Goal: Transaction & Acquisition: Purchase product/service

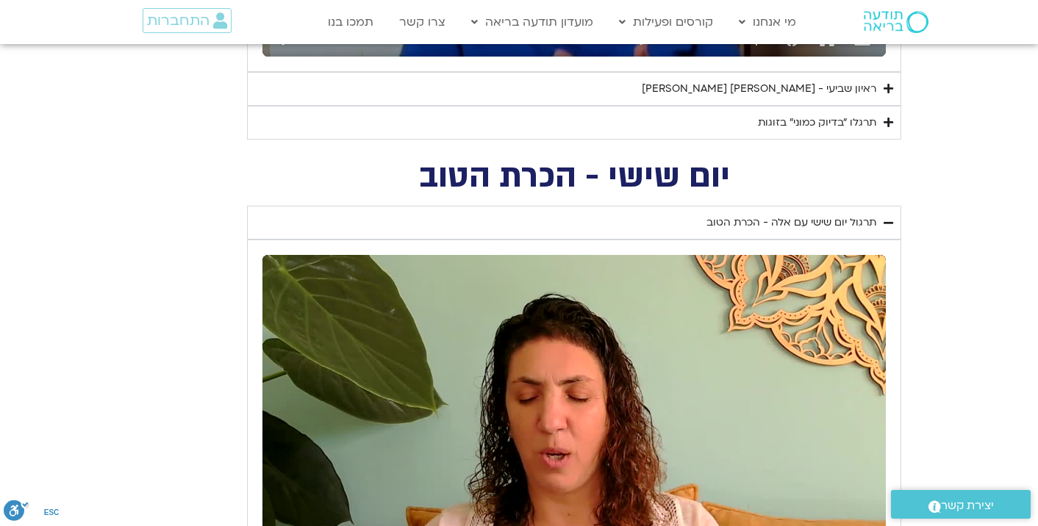
scroll to position [1029, 0]
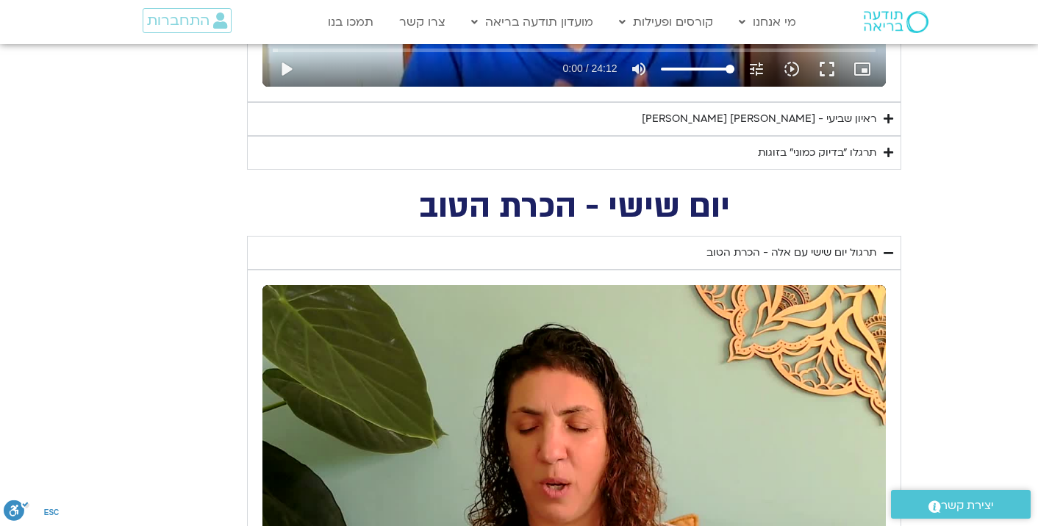
click at [778, 117] on div "ראיון שביעי - [PERSON_NAME] וג[PERSON_NAME]" at bounding box center [759, 119] width 234 height 18
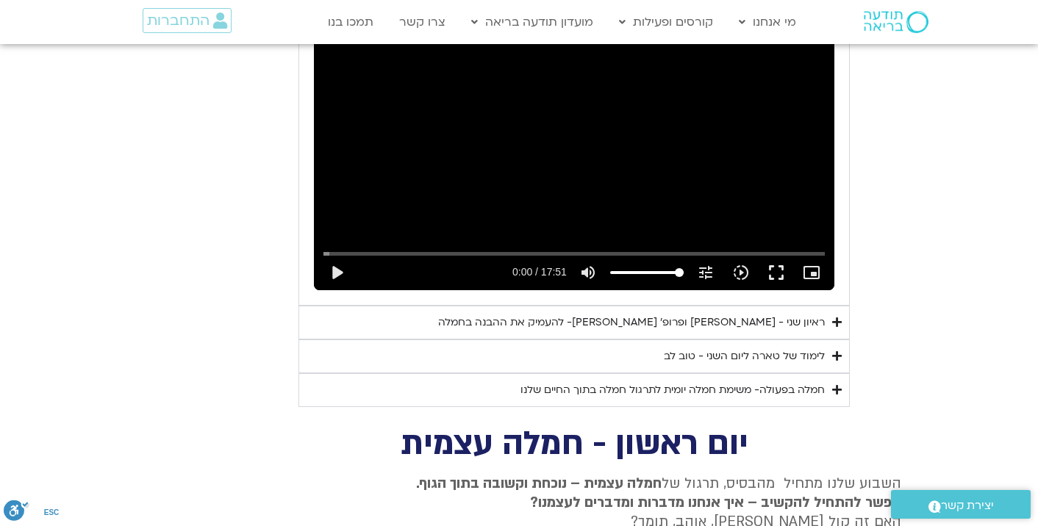
scroll to position [4262, 0]
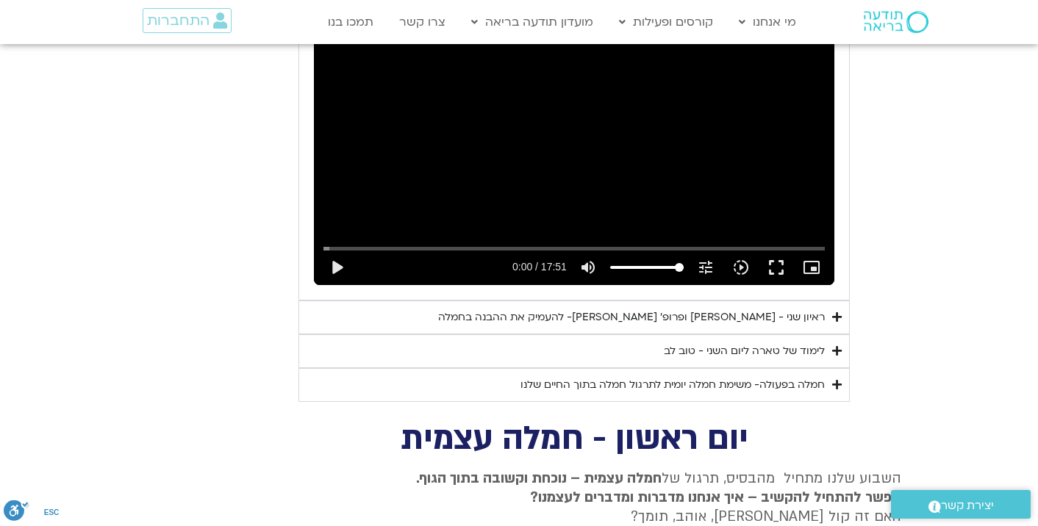
click at [692, 309] on div "ראיון שני - [PERSON_NAME]׳ [PERSON_NAME]- להעמיק את ההבנה בחמלה" at bounding box center [631, 318] width 387 height 18
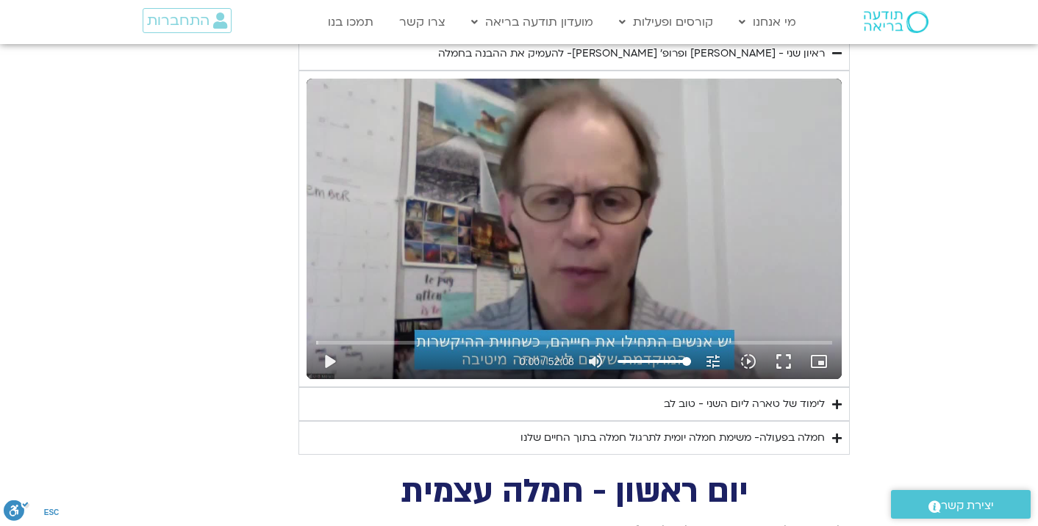
scroll to position [4556, 0]
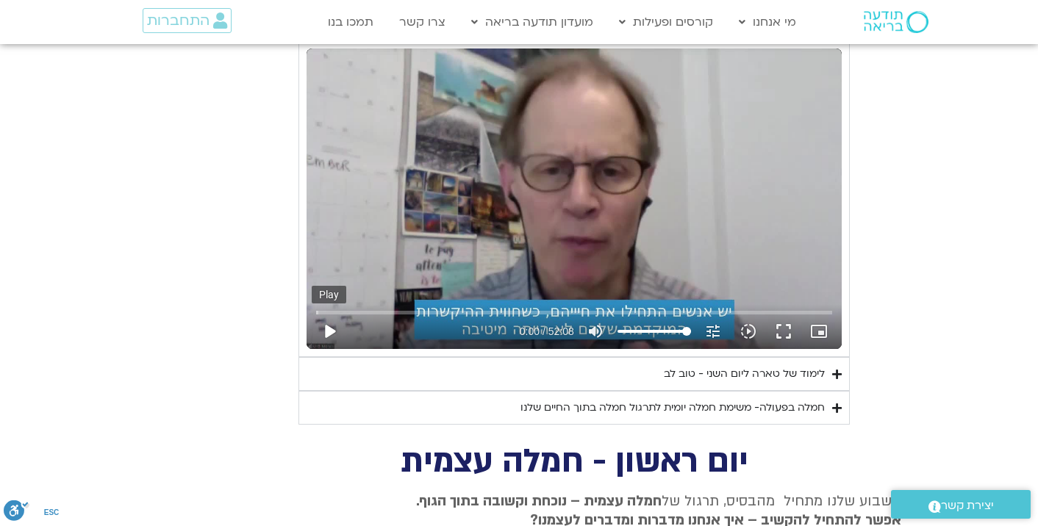
click at [329, 314] on button "play_arrow" at bounding box center [329, 331] width 35 height 35
click at [368, 308] on input "Seek" at bounding box center [573, 312] width 515 height 9
click at [387, 308] on input "Seek" at bounding box center [573, 312] width 515 height 9
click at [784, 314] on button "fullscreen" at bounding box center [783, 331] width 35 height 35
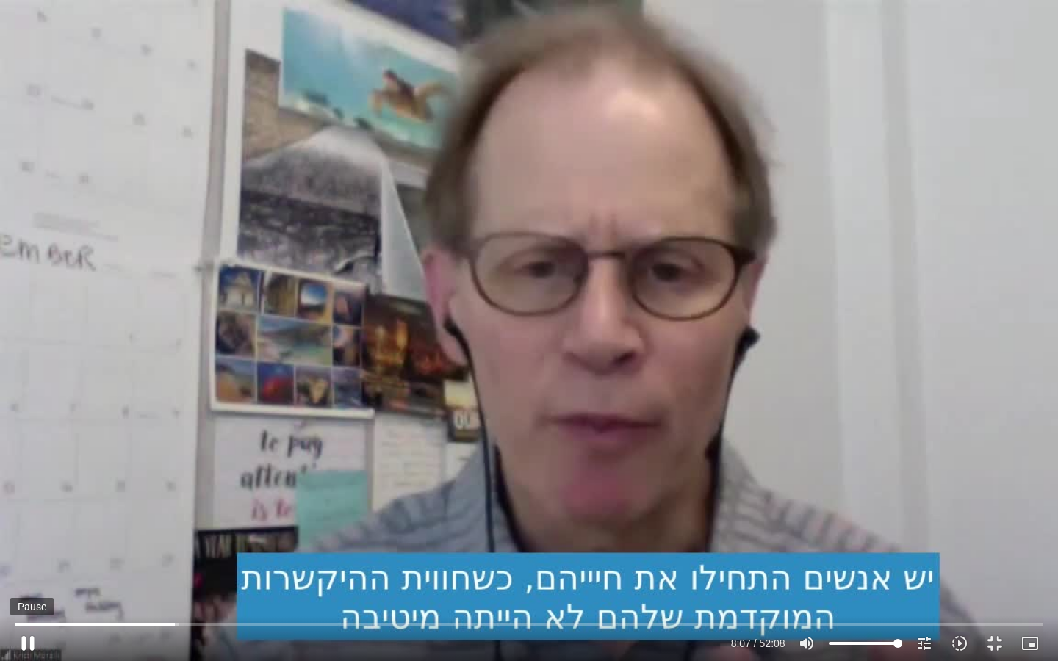
click at [27, 525] on button "pause" at bounding box center [27, 643] width 35 height 35
click at [170, 525] on input "Seek" at bounding box center [529, 624] width 1028 height 9
click at [29, 525] on button "play_arrow" at bounding box center [27, 643] width 35 height 35
click at [24, 525] on button "pause" at bounding box center [27, 643] width 35 height 35
click at [29, 525] on button "play_arrow" at bounding box center [27, 643] width 35 height 35
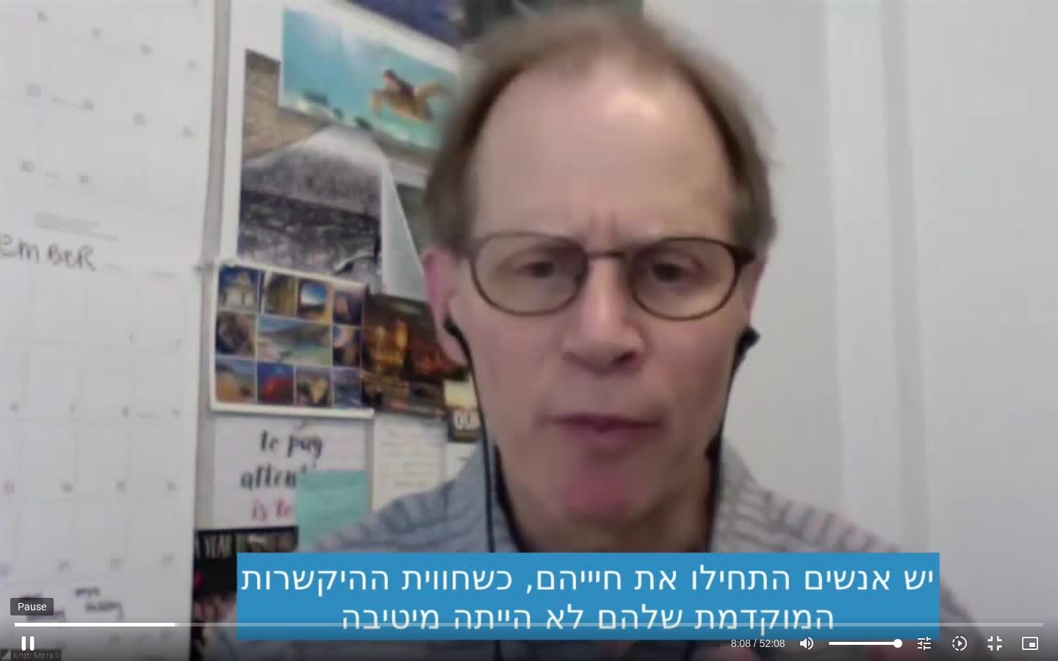
click at [30, 525] on button "pause" at bounding box center [27, 643] width 35 height 35
click at [29, 525] on button "play_arrow" at bounding box center [27, 643] width 35 height 35
click at [30, 525] on button "pause" at bounding box center [27, 643] width 35 height 35
click at [33, 525] on button "play_arrow" at bounding box center [27, 643] width 35 height 35
click at [33, 525] on button "pause" at bounding box center [27, 643] width 35 height 35
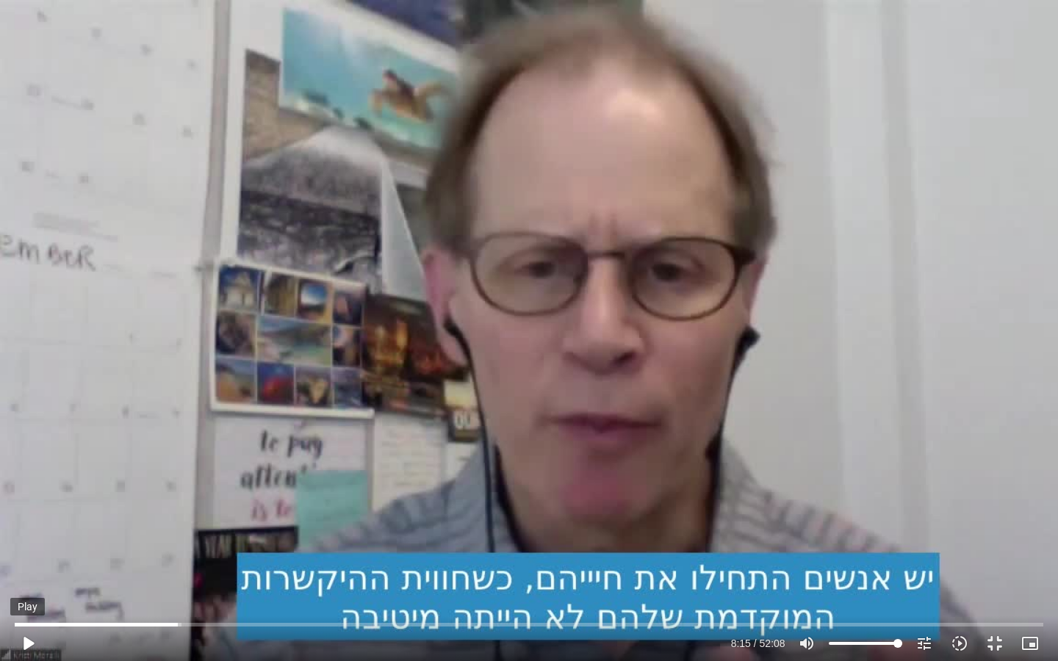
click at [26, 525] on button "play_arrow" at bounding box center [27, 643] width 35 height 35
click at [28, 525] on button "pause" at bounding box center [27, 643] width 35 height 35
click at [177, 525] on input "Seek" at bounding box center [529, 624] width 1028 height 9
click at [29, 525] on button "play_arrow" at bounding box center [27, 643] width 35 height 35
click at [28, 525] on button "pause" at bounding box center [27, 643] width 35 height 35
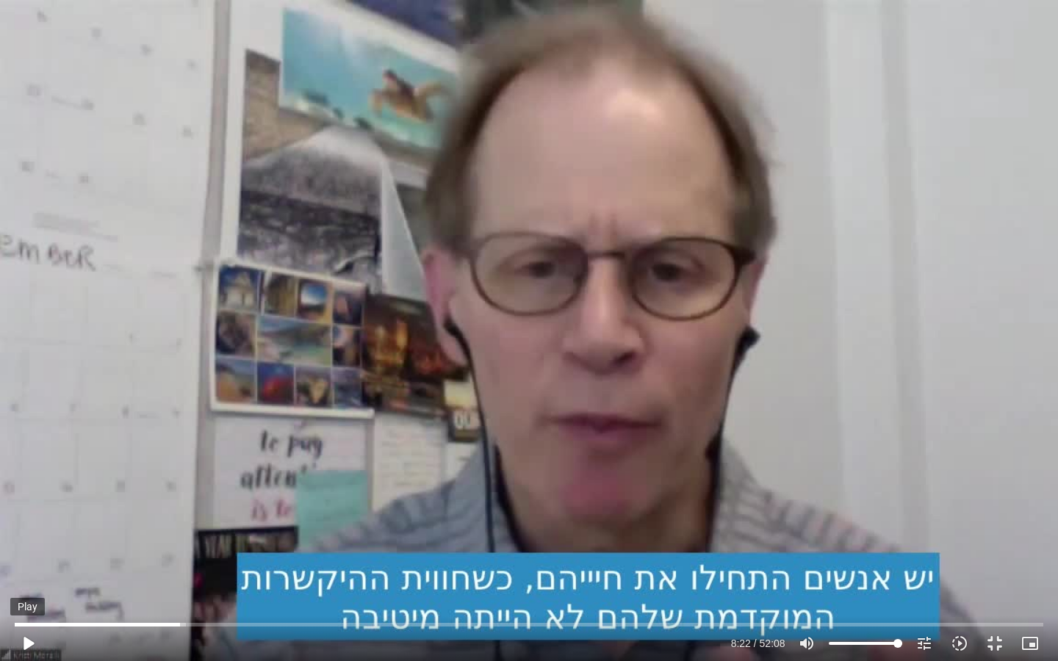
click at [29, 525] on button "play_arrow" at bounding box center [27, 643] width 35 height 35
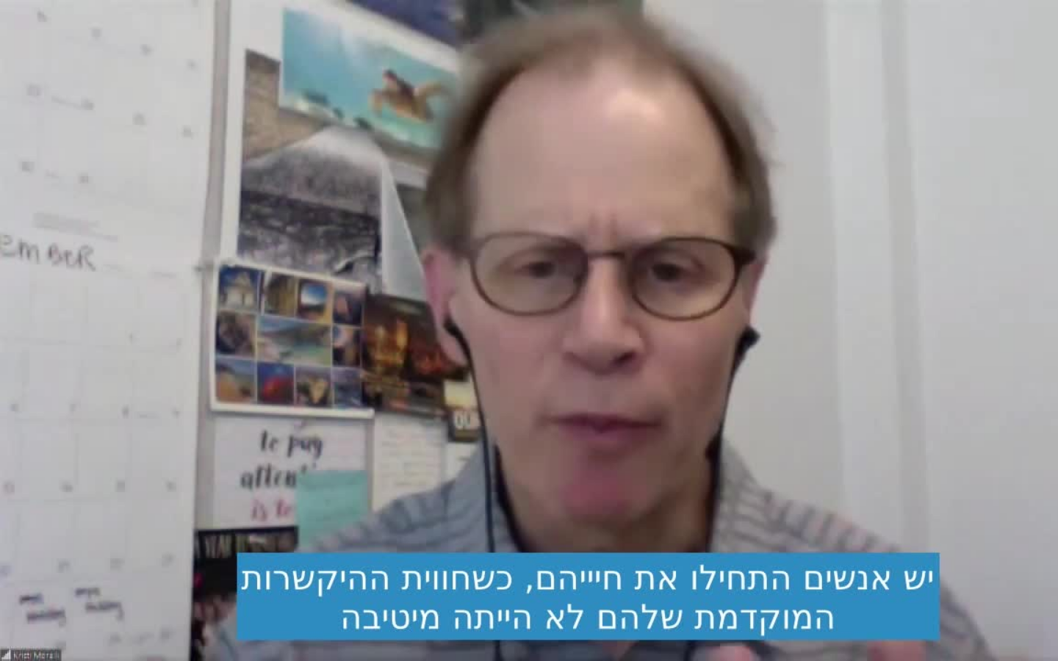
click at [29, 525] on button "pause" at bounding box center [27, 643] width 35 height 35
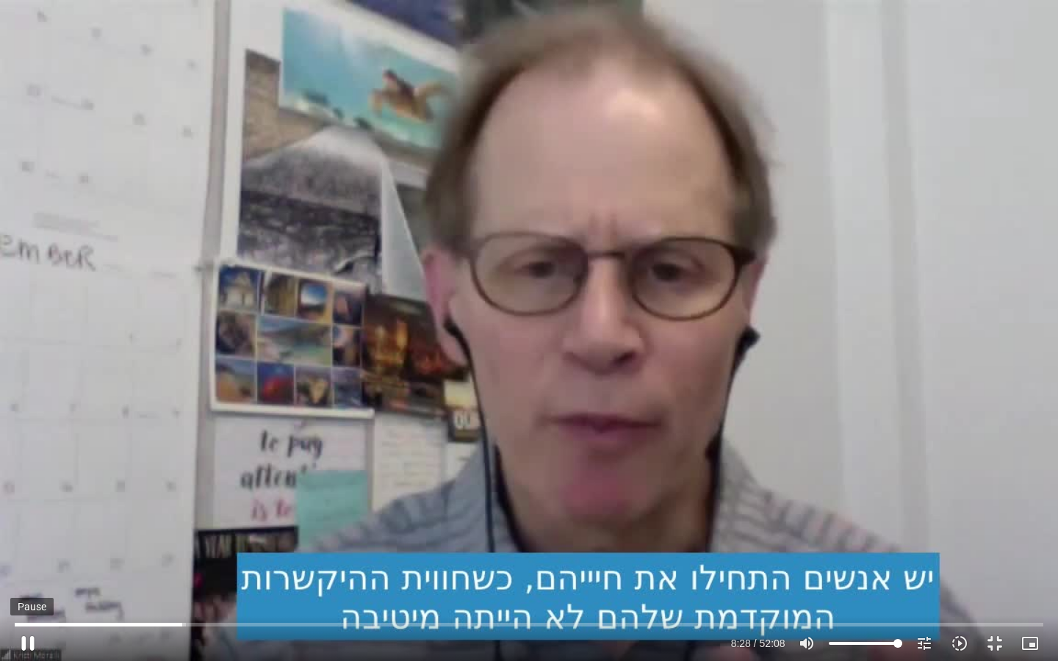
click at [25, 525] on button "pause" at bounding box center [27, 643] width 35 height 35
click at [34, 525] on button "play_arrow" at bounding box center [27, 643] width 35 height 35
click at [30, 525] on button "pause" at bounding box center [27, 643] width 35 height 35
click at [32, 525] on button "play_arrow" at bounding box center [27, 643] width 35 height 35
click at [24, 525] on button "pause" at bounding box center [27, 643] width 35 height 35
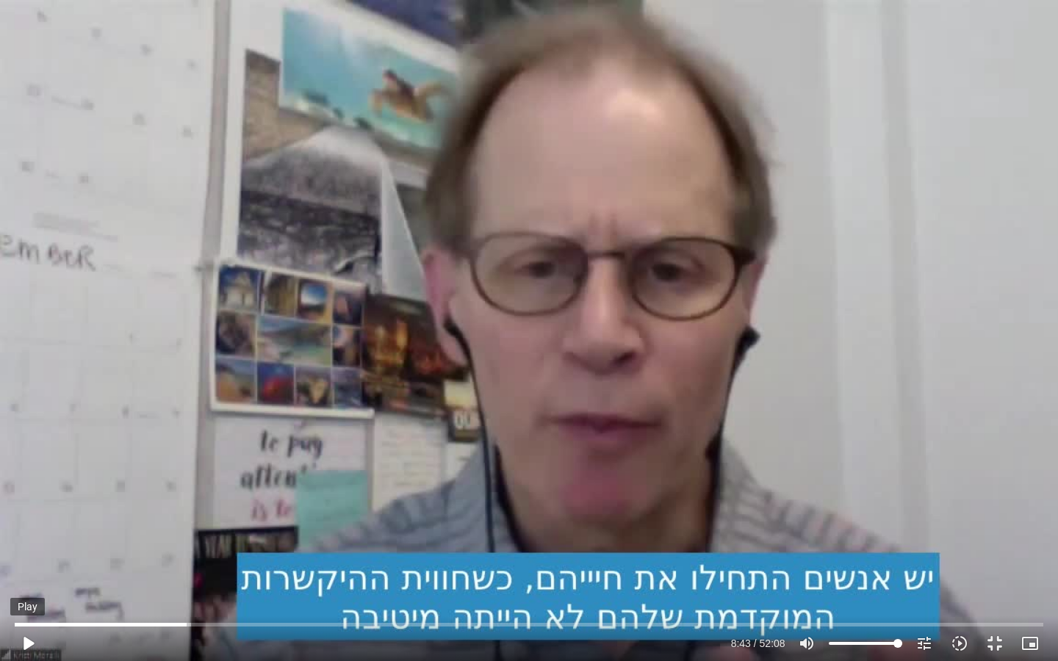
click at [31, 525] on button "play_arrow" at bounding box center [27, 643] width 35 height 35
click at [28, 525] on button "pause" at bounding box center [27, 643] width 35 height 35
click at [29, 525] on button "play_arrow" at bounding box center [27, 643] width 35 height 35
click at [30, 525] on button "pause" at bounding box center [27, 643] width 35 height 35
click at [31, 525] on button "play_arrow" at bounding box center [27, 643] width 35 height 35
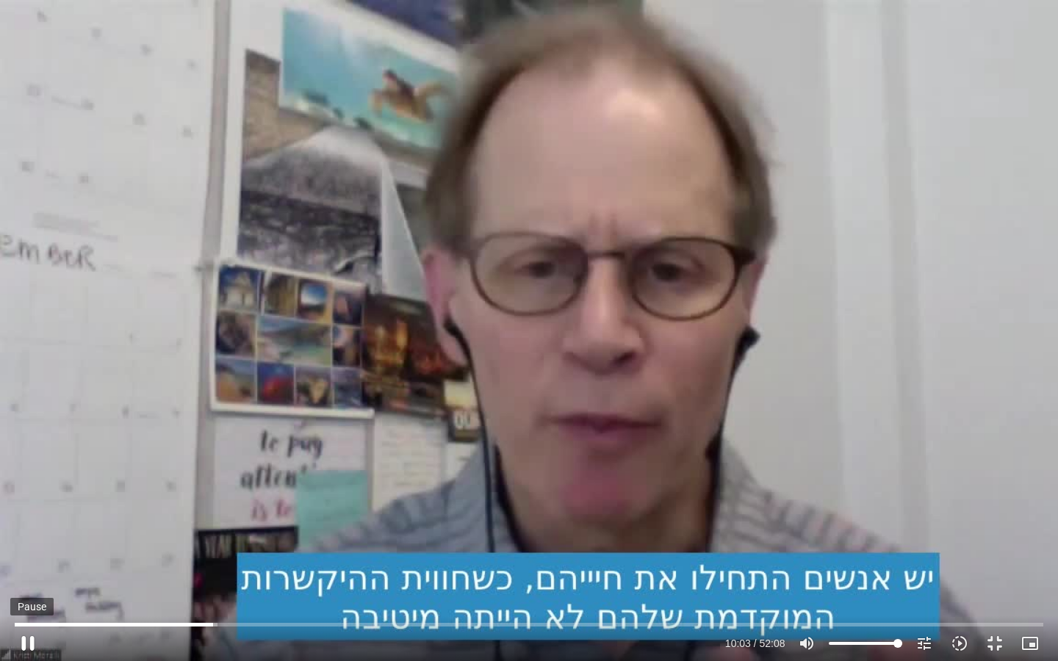
click at [29, 525] on button "pause" at bounding box center [27, 643] width 35 height 35
click at [204, 525] on input "Seek" at bounding box center [529, 624] width 1028 height 9
click at [28, 525] on button "play_arrow" at bounding box center [27, 643] width 35 height 35
click at [25, 525] on button "pause" at bounding box center [27, 643] width 35 height 35
click at [26, 525] on button "play_arrow" at bounding box center [27, 643] width 35 height 35
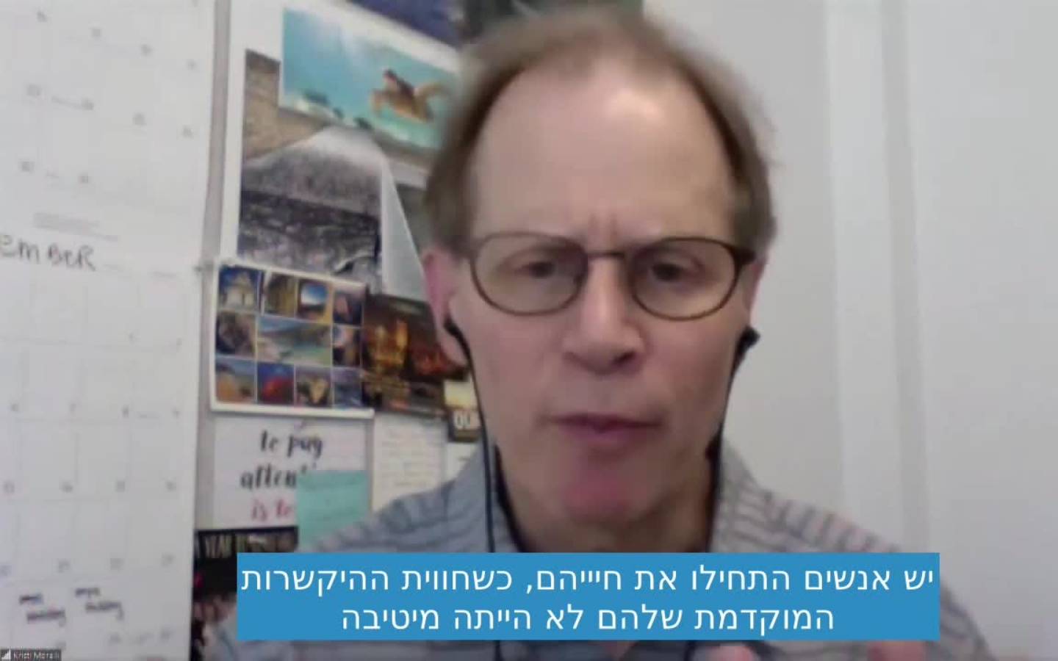
click at [26, 525] on button "pause" at bounding box center [27, 643] width 35 height 35
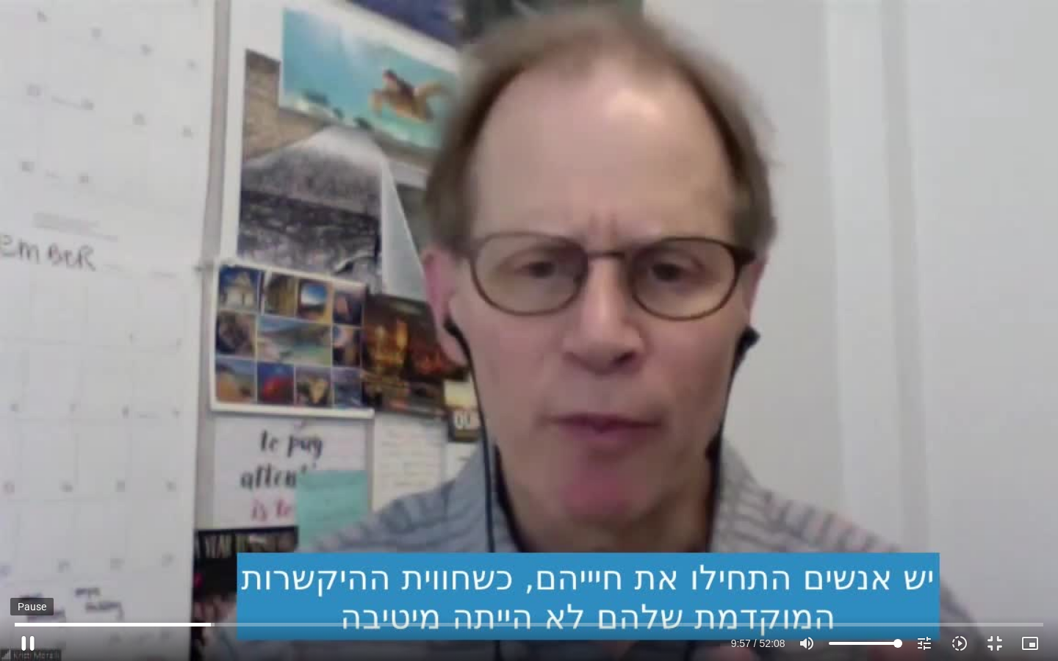
click at [32, 525] on button "pause" at bounding box center [27, 643] width 35 height 35
click at [30, 525] on button "play_arrow" at bounding box center [27, 643] width 35 height 35
click at [29, 525] on button "pause" at bounding box center [27, 643] width 35 height 35
click at [27, 525] on button "play_arrow" at bounding box center [27, 643] width 35 height 35
click at [27, 525] on button "pause" at bounding box center [27, 643] width 35 height 35
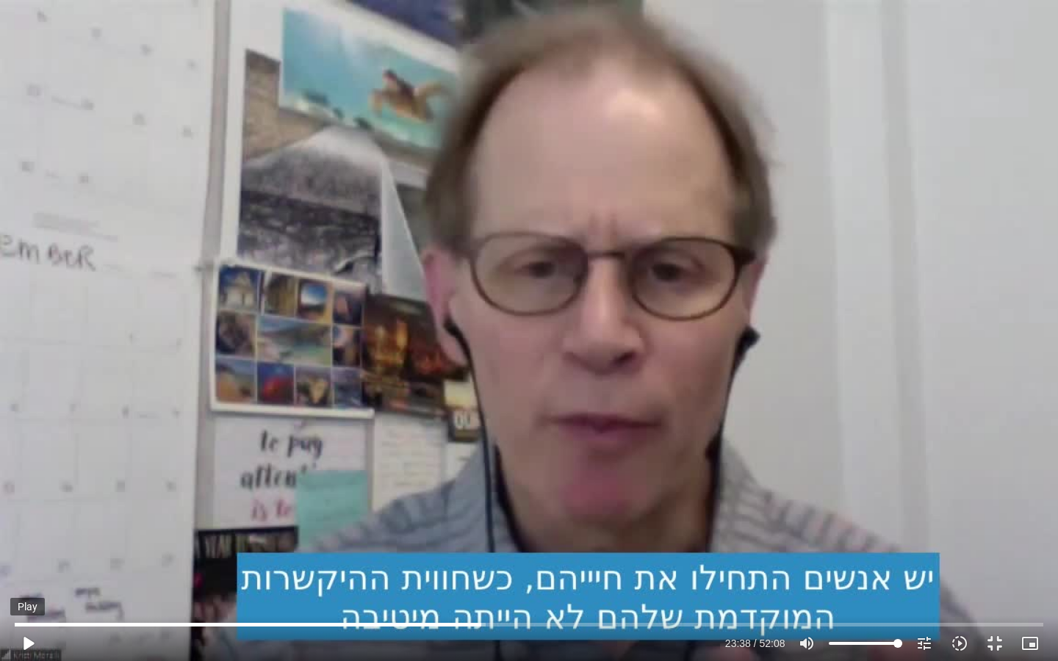
click at [27, 525] on button "play_arrow" at bounding box center [27, 643] width 35 height 35
click at [28, 525] on button "pause" at bounding box center [27, 643] width 35 height 35
click at [29, 525] on button "play_arrow" at bounding box center [27, 643] width 35 height 35
click at [27, 525] on button "pause" at bounding box center [27, 643] width 35 height 35
click at [27, 525] on button "play_arrow" at bounding box center [27, 643] width 35 height 35
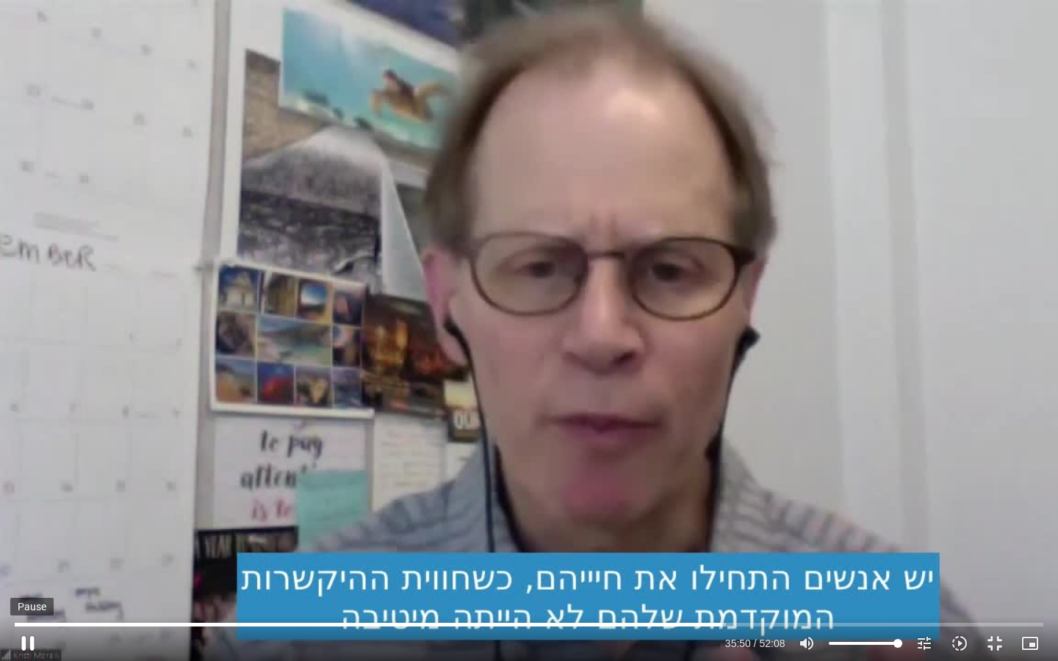
click at [29, 525] on button "pause" at bounding box center [27, 643] width 35 height 35
click at [29, 525] on button "play_arrow" at bounding box center [27, 643] width 35 height 35
click at [25, 525] on button "pause" at bounding box center [27, 643] width 35 height 35
click at [29, 525] on button "play_arrow" at bounding box center [27, 643] width 35 height 35
click at [25, 525] on button "pause" at bounding box center [27, 643] width 35 height 35
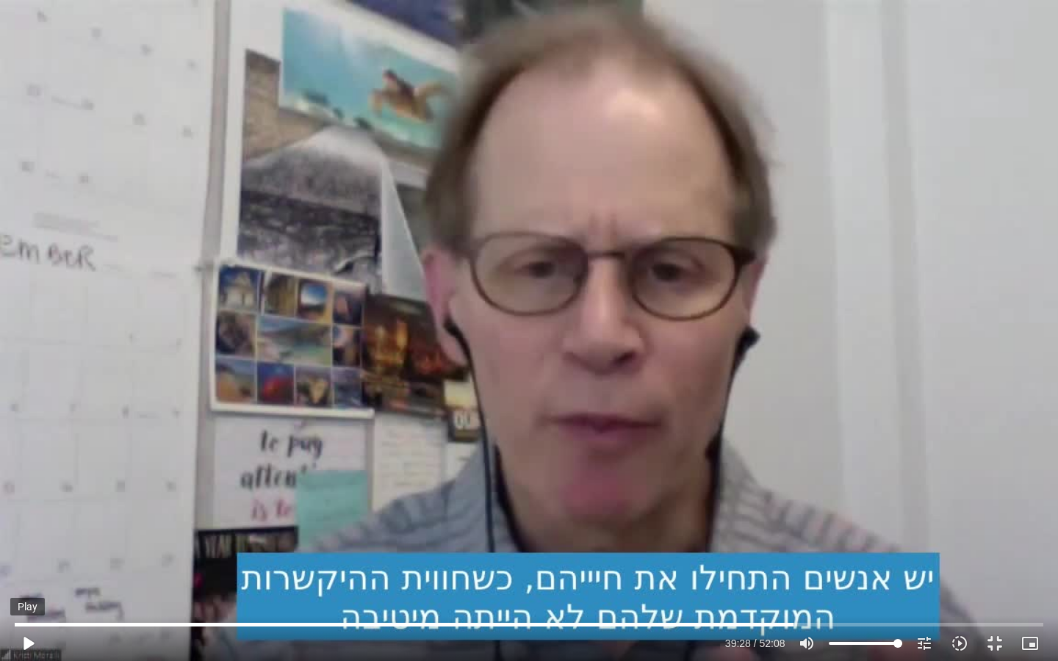
click at [32, 525] on button "play_arrow" at bounding box center [27, 643] width 35 height 35
click at [26, 525] on button "pause" at bounding box center [27, 643] width 35 height 35
click at [29, 525] on button "play_arrow" at bounding box center [27, 643] width 35 height 35
click at [30, 525] on button "pause" at bounding box center [27, 643] width 35 height 35
type input "3126.286493"
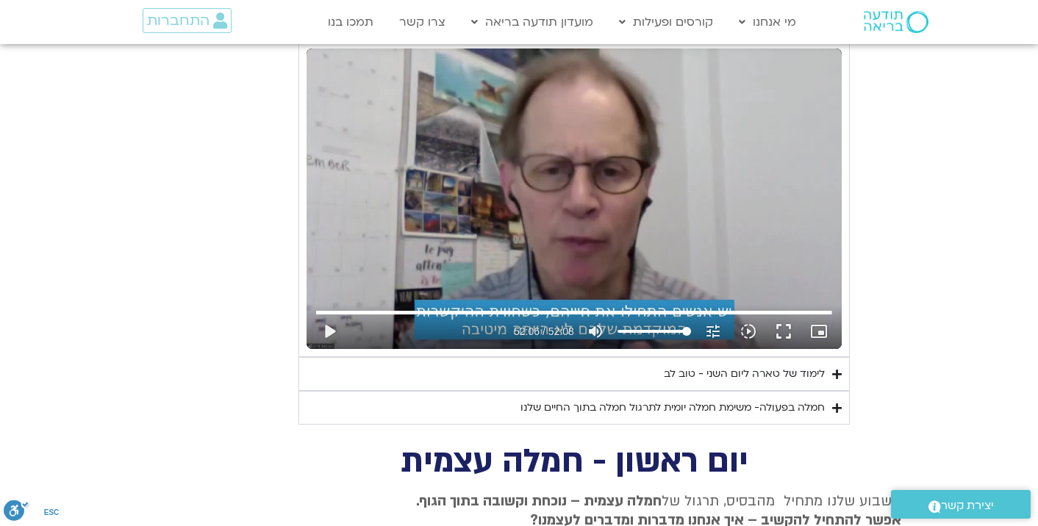
click at [725, 399] on div "חמלה בפעולה- משימת חמלה יומית לתרגול חמלה בתוך החיים שלנו" at bounding box center [672, 408] width 304 height 18
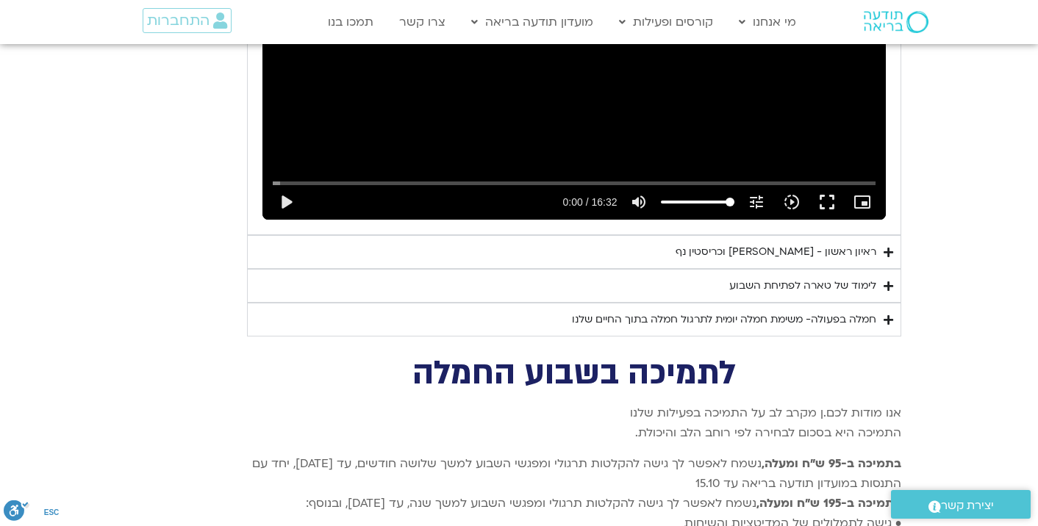
scroll to position [5585, 0]
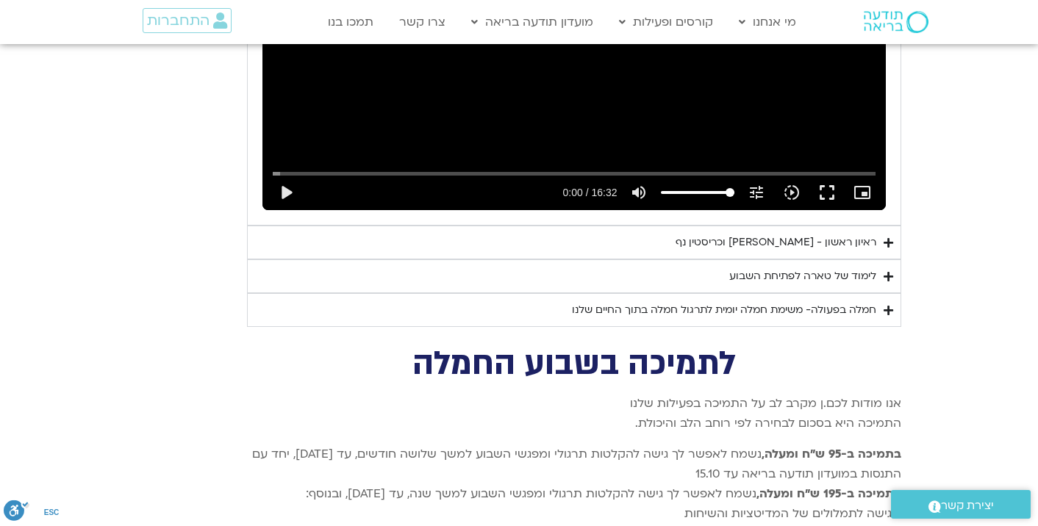
click at [834, 301] on div "חמלה בפעולה- משימת חמלה יומית לתרגול חמלה בתוך החיים שלנו" at bounding box center [724, 310] width 304 height 18
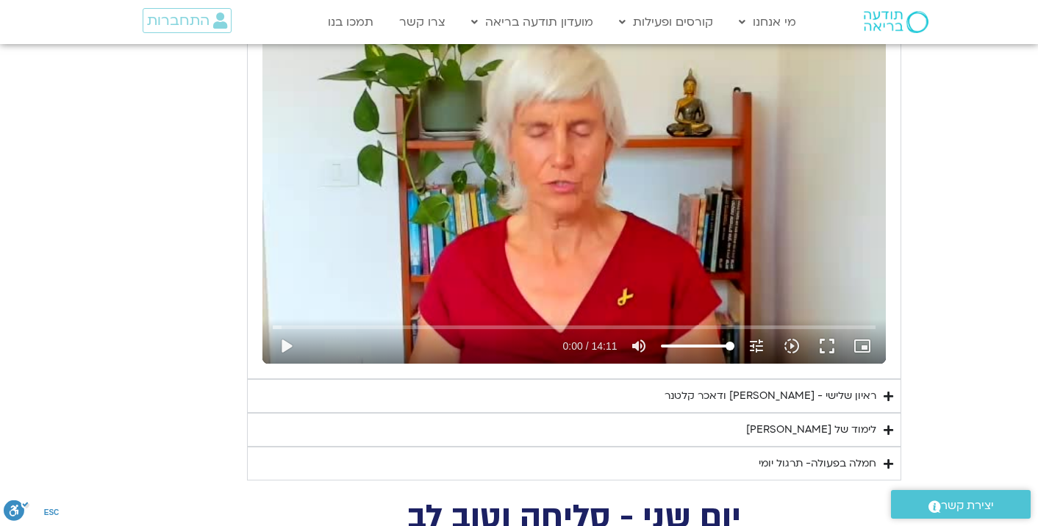
scroll to position [3454, 0]
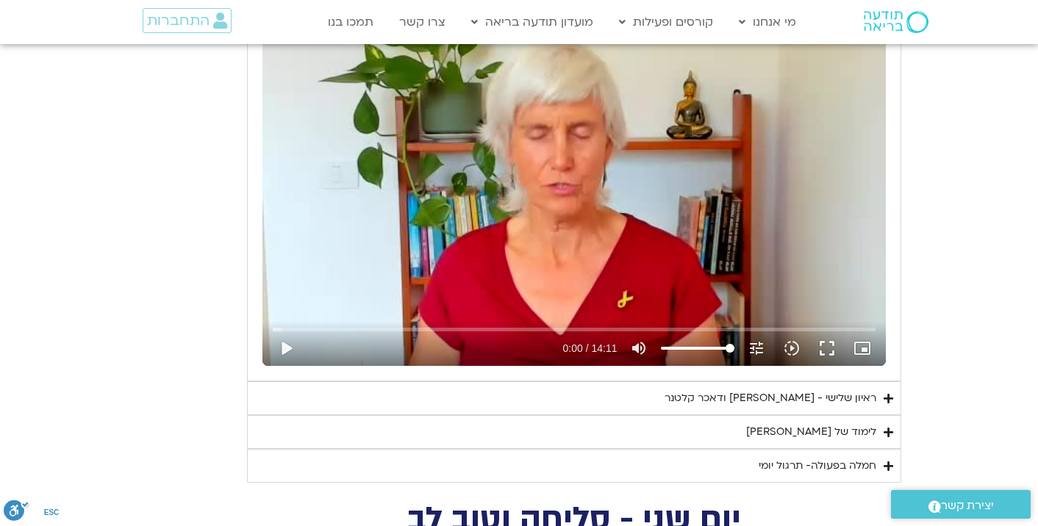
click at [767, 467] on div "חמלה בפעולה- תרגול יומי" at bounding box center [817, 466] width 118 height 18
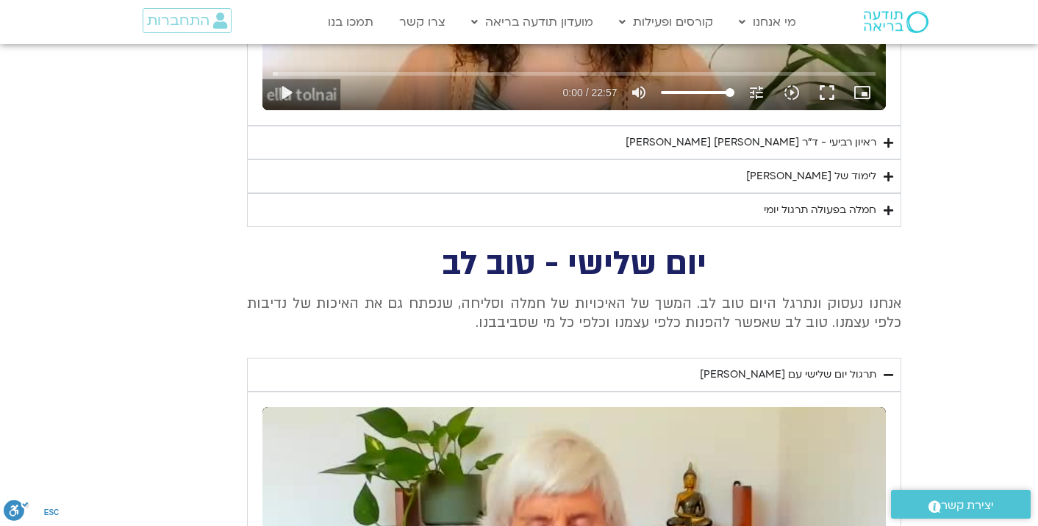
scroll to position [3013, 0]
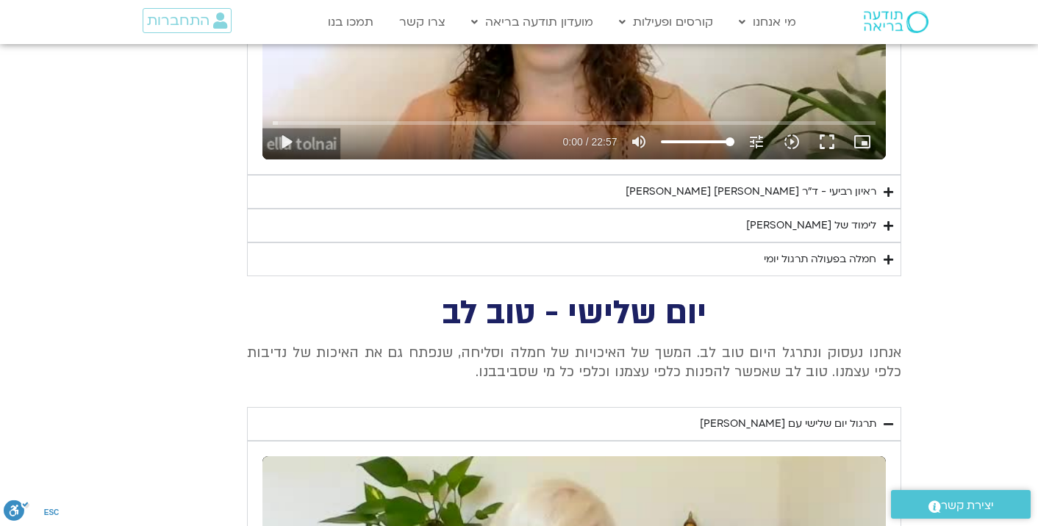
click at [847, 259] on div "חמלה בפעולה תרגול יומי" at bounding box center [820, 260] width 112 height 18
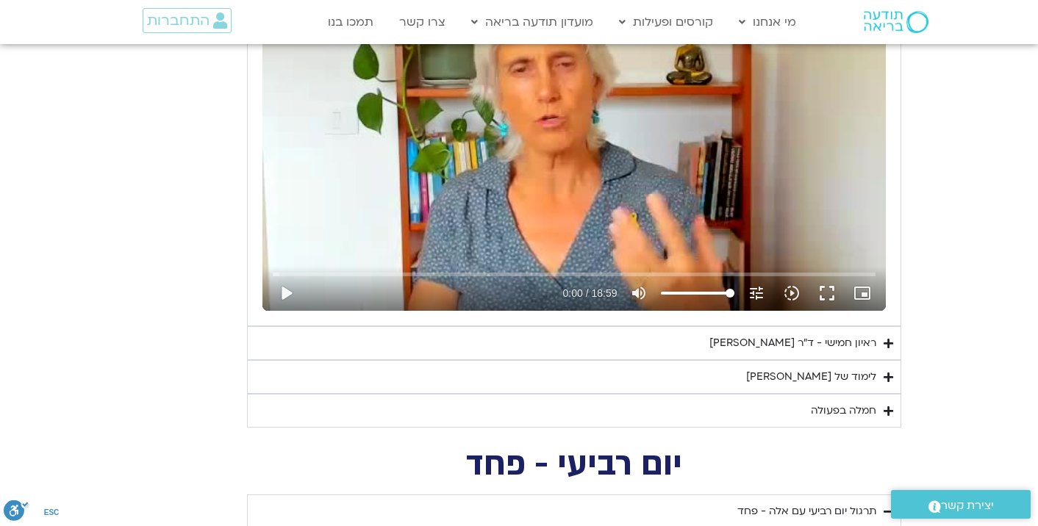
scroll to position [2278, 0]
click at [829, 412] on div "חמלה בפעולה" at bounding box center [843, 411] width 65 height 18
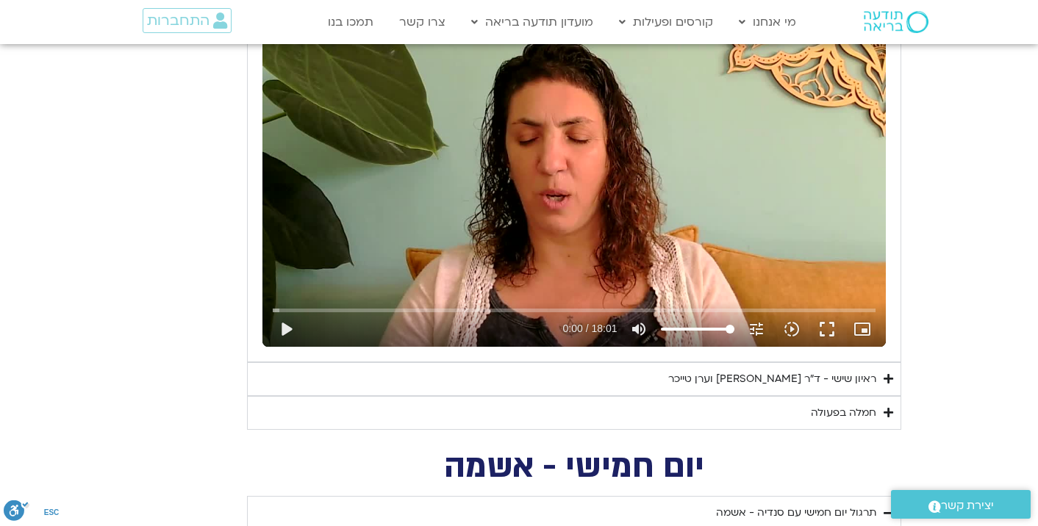
scroll to position [1690, 0]
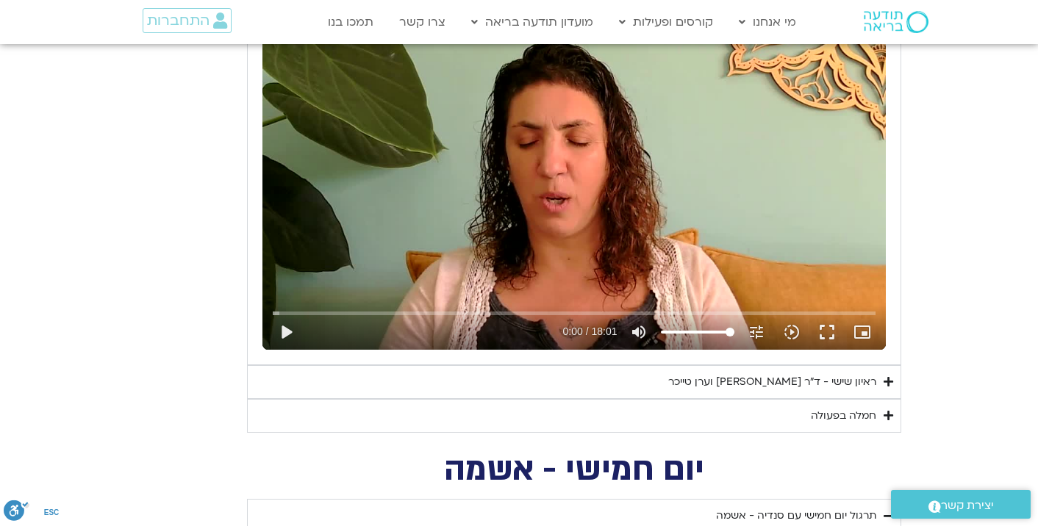
click at [829, 414] on div "חמלה בפעולה" at bounding box center [843, 416] width 65 height 18
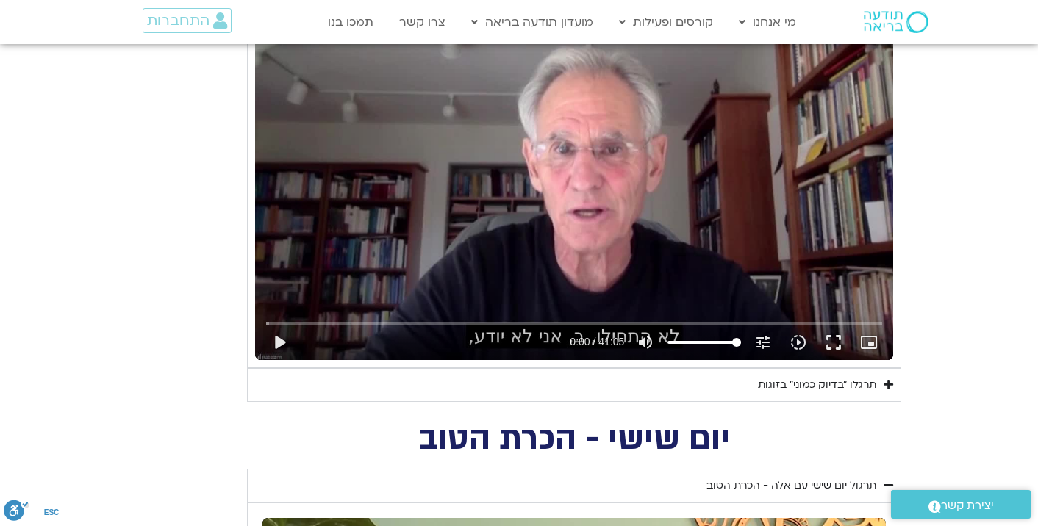
scroll to position [1176, 0]
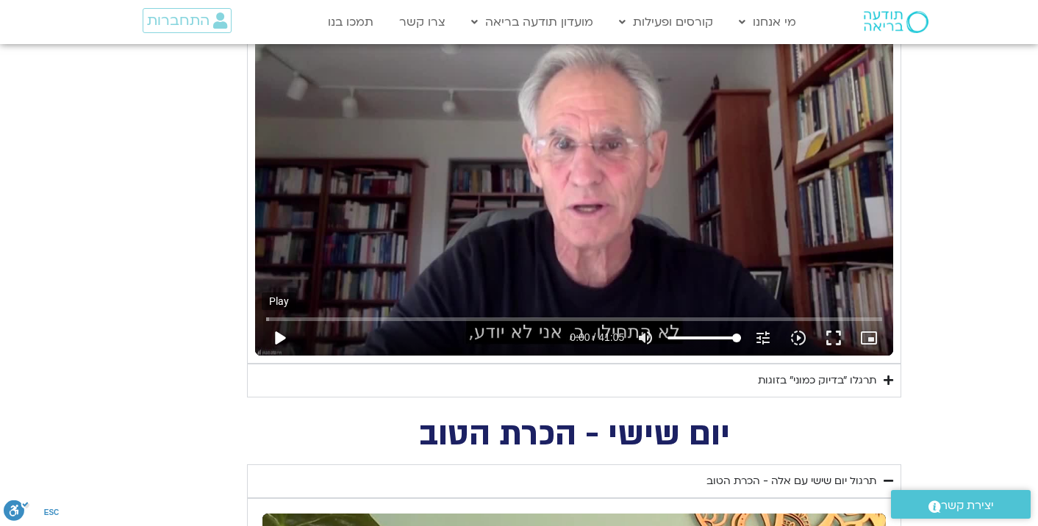
click at [278, 338] on button "play_arrow" at bounding box center [279, 337] width 35 height 35
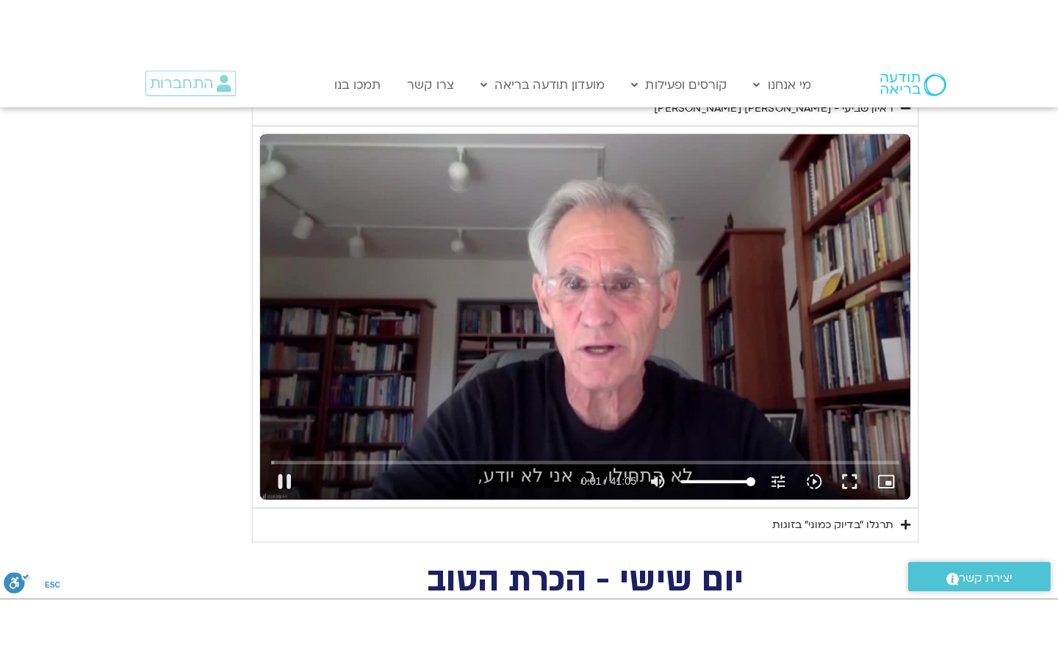
scroll to position [1029, 0]
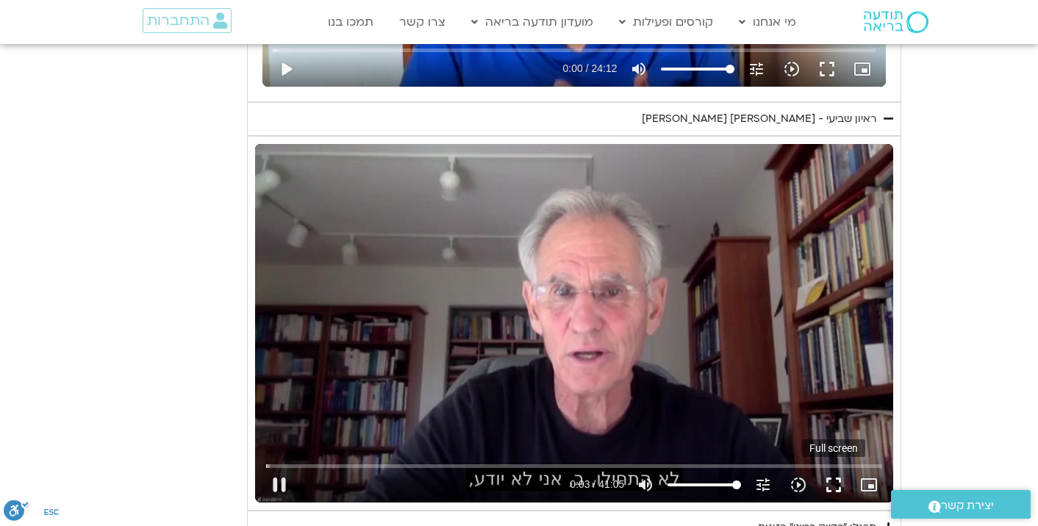
click at [837, 485] on button "fullscreen" at bounding box center [833, 484] width 35 height 35
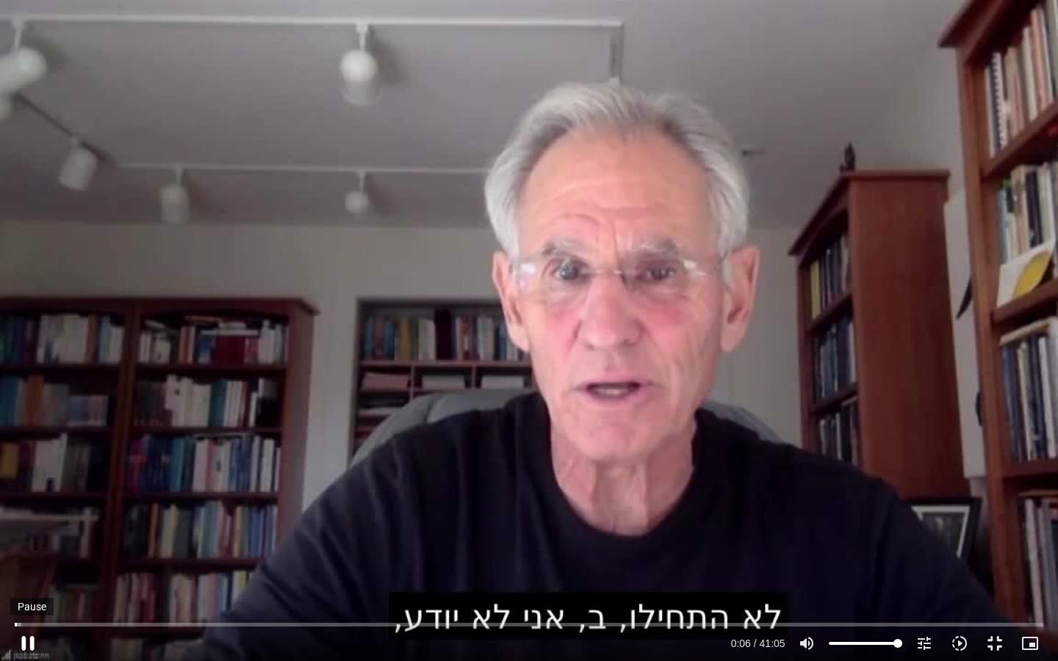
click at [29, 525] on button "pause" at bounding box center [27, 643] width 35 height 35
click at [29, 525] on button "play_arrow" at bounding box center [27, 643] width 35 height 35
click at [27, 525] on button "pause" at bounding box center [27, 643] width 35 height 35
click at [29, 525] on button "play_arrow" at bounding box center [27, 643] width 35 height 35
click at [28, 525] on button "pause" at bounding box center [27, 643] width 35 height 35
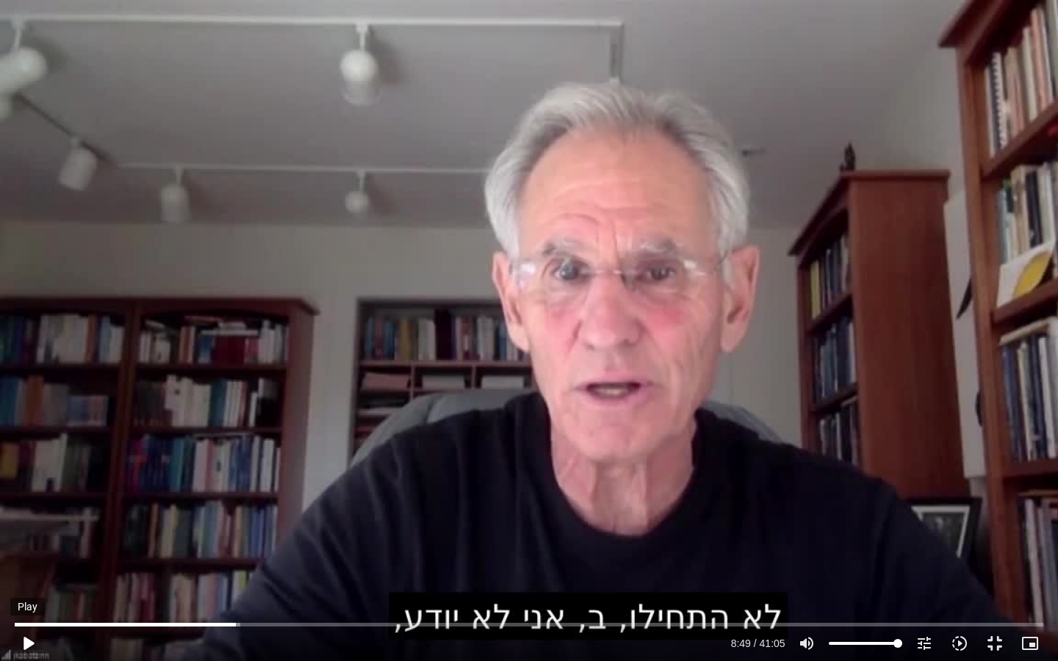
click at [29, 525] on button "play_arrow" at bounding box center [27, 643] width 35 height 35
click at [29, 525] on button "pause" at bounding box center [27, 643] width 35 height 35
click at [26, 525] on button "play_arrow" at bounding box center [27, 643] width 35 height 35
click at [28, 525] on button "pause" at bounding box center [27, 643] width 35 height 35
click at [30, 525] on button "play_arrow" at bounding box center [27, 643] width 35 height 35
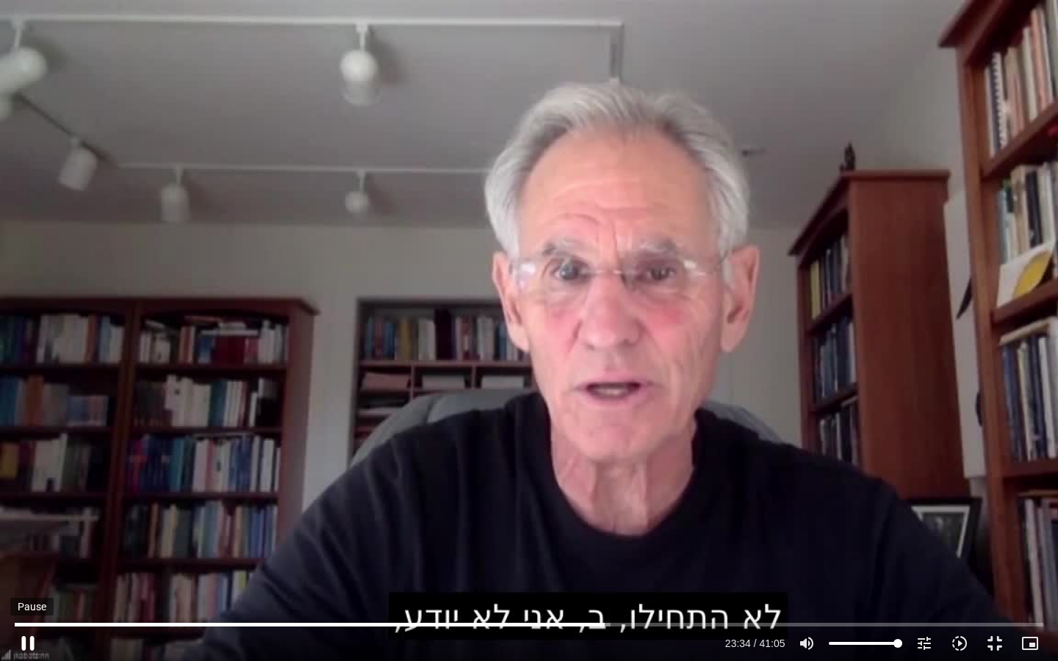
click at [30, 525] on button "pause" at bounding box center [27, 643] width 35 height 35
click at [29, 525] on button "play_arrow" at bounding box center [27, 643] width 35 height 35
click at [28, 525] on button "pause" at bounding box center [27, 643] width 35 height 35
click at [32, 525] on button "play_arrow" at bounding box center [27, 643] width 35 height 35
click at [608, 525] on input "Seek" at bounding box center [529, 624] width 1028 height 9
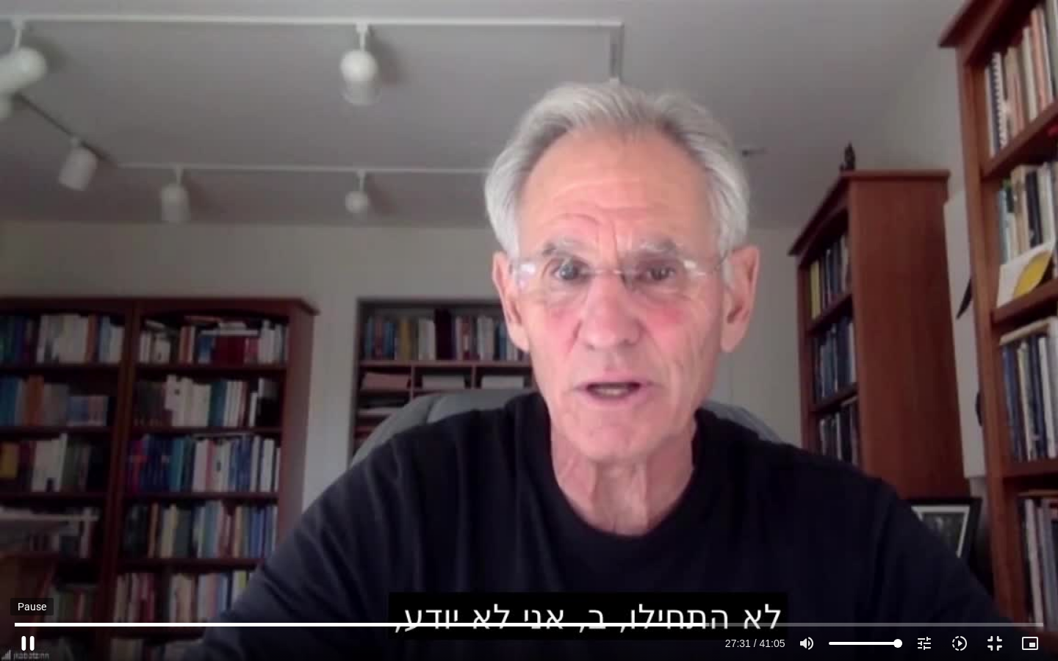
click at [34, 525] on button "pause" at bounding box center [27, 643] width 35 height 35
type input "1651.52351"
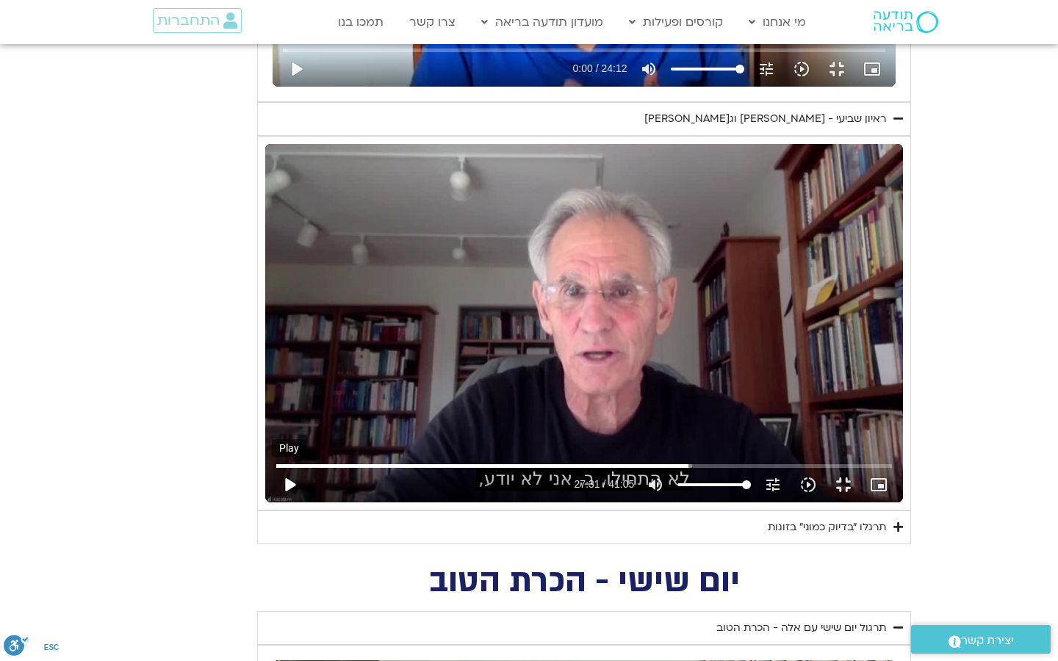
click at [272, 503] on button "play_arrow" at bounding box center [289, 484] width 35 height 35
click at [272, 503] on button "pause" at bounding box center [289, 484] width 35 height 35
click at [272, 503] on button "play_arrow" at bounding box center [289, 484] width 35 height 35
click at [272, 503] on button "pause" at bounding box center [289, 484] width 35 height 35
type input "2398.463682"
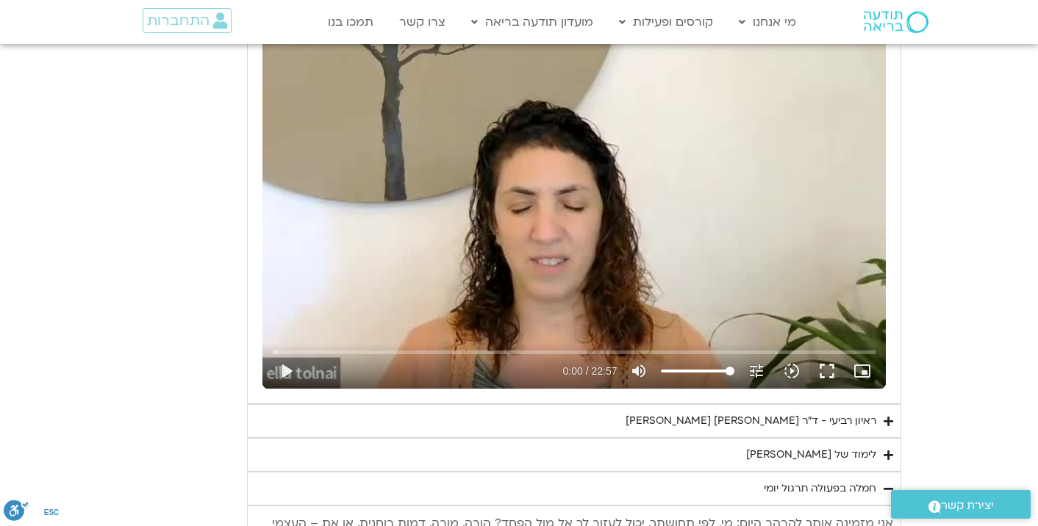
scroll to position [3013, 0]
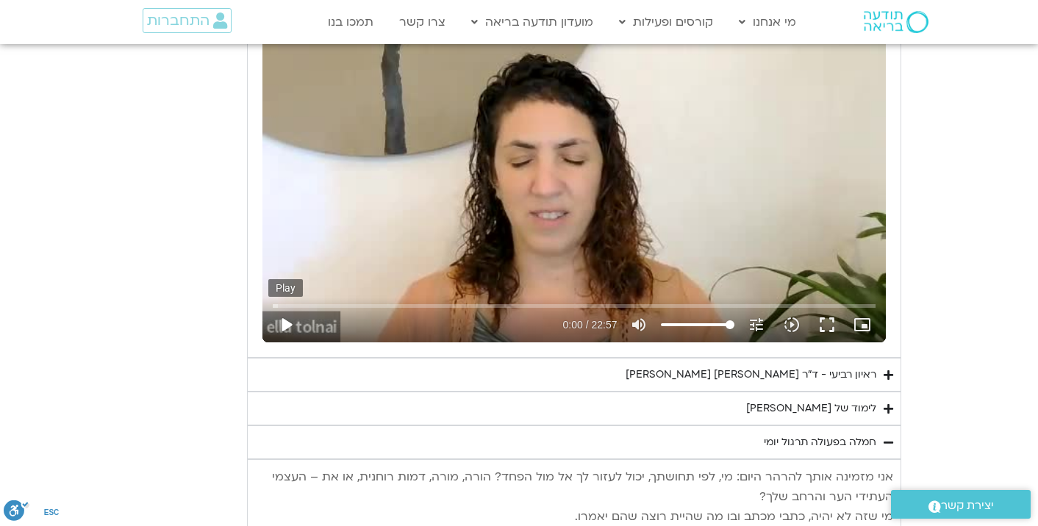
click at [289, 307] on button "play_arrow" at bounding box center [285, 324] width 35 height 35
click at [290, 307] on button "pause" at bounding box center [285, 324] width 35 height 35
click at [288, 307] on button "play_arrow" at bounding box center [285, 324] width 35 height 35
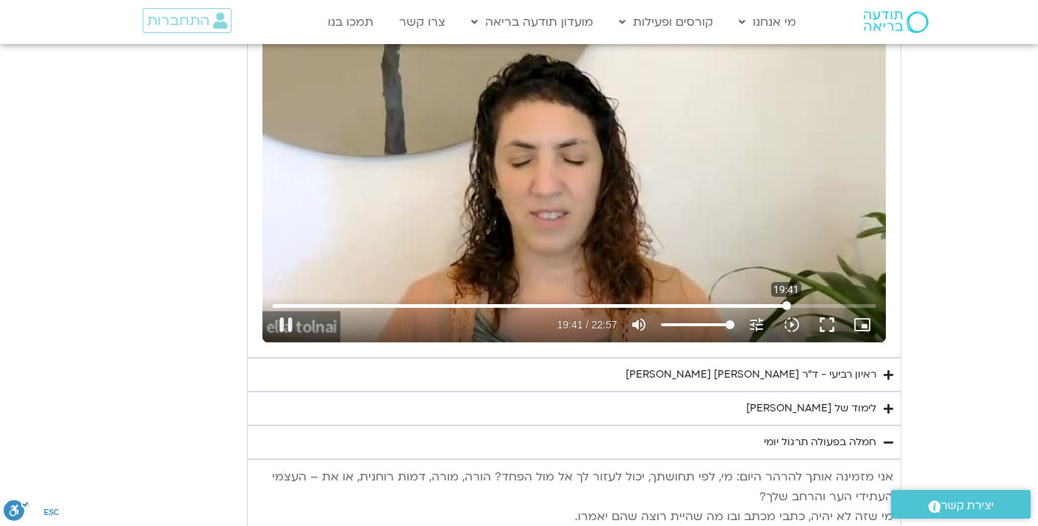
click at [786, 301] on input "Seek" at bounding box center [574, 305] width 602 height 9
click at [746, 301] on input "Seek" at bounding box center [574, 305] width 602 height 9
click at [816, 301] on input "Seek" at bounding box center [574, 305] width 602 height 9
click at [834, 301] on input "Seek" at bounding box center [574, 305] width 602 height 9
click at [284, 307] on button "pause" at bounding box center [285, 324] width 35 height 35
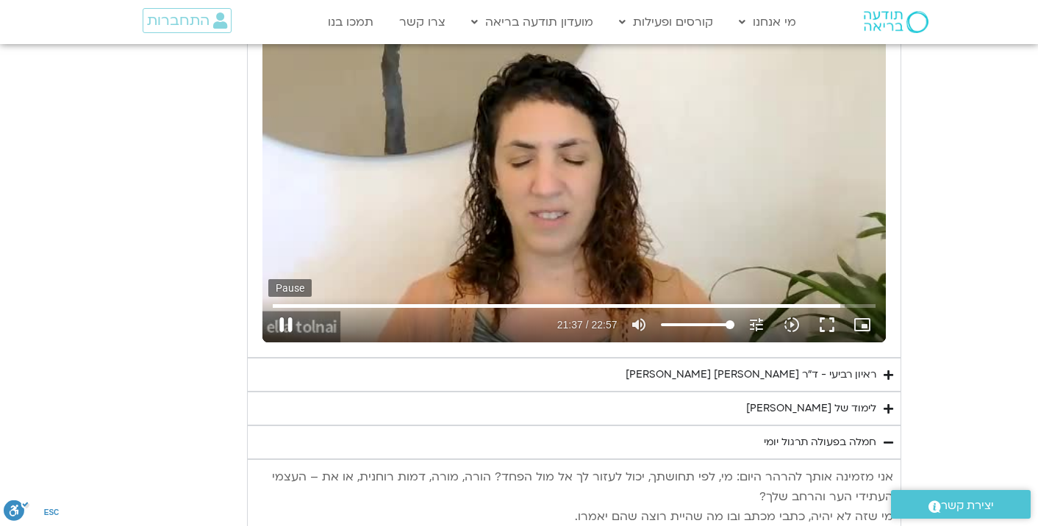
type input "1298.223651"
click at [647, 366] on div "ראיון רביעי - ד"ר [PERSON_NAME] [PERSON_NAME]" at bounding box center [750, 375] width 251 height 18
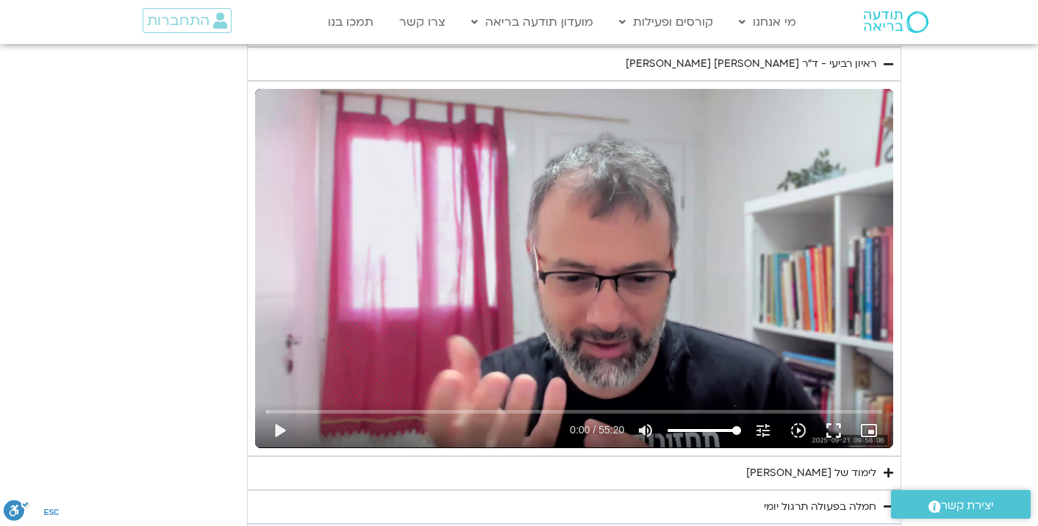
scroll to position [3381, 0]
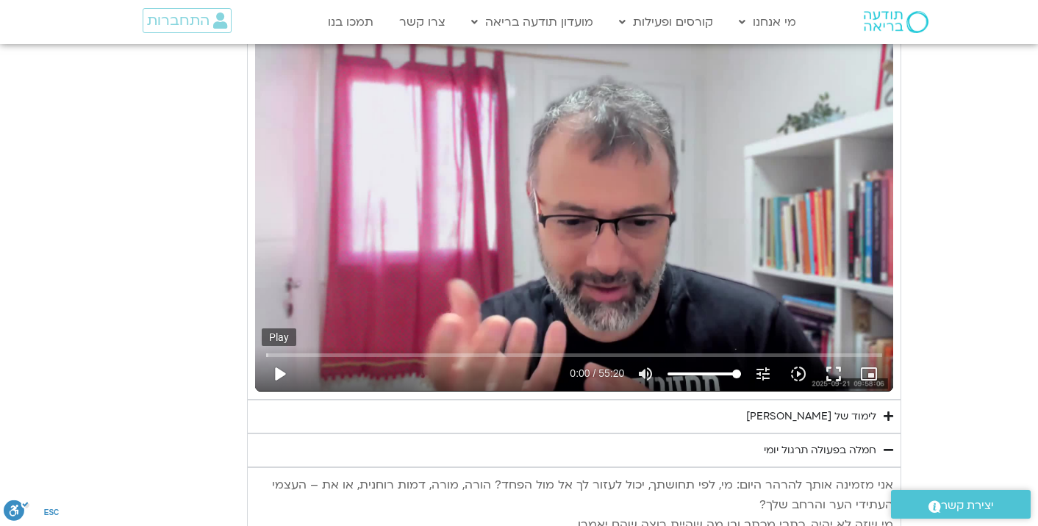
click at [281, 356] on button "play_arrow" at bounding box center [279, 373] width 35 height 35
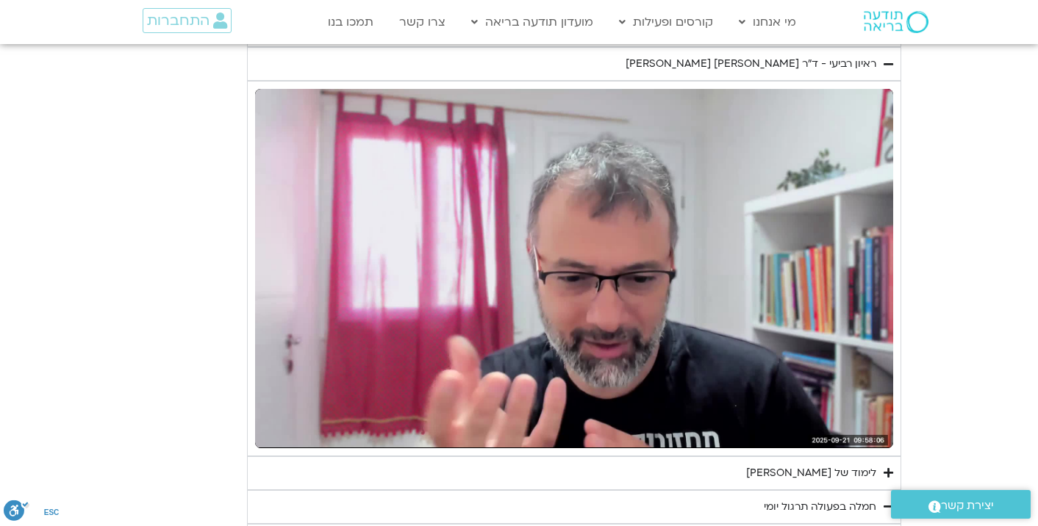
scroll to position [3307, 0]
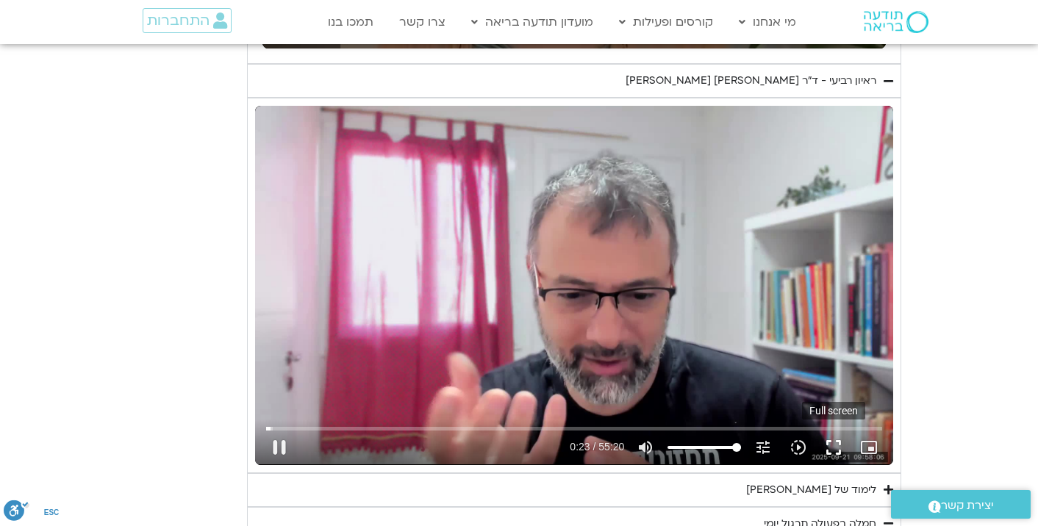
click at [833, 430] on button "fullscreen" at bounding box center [833, 447] width 35 height 35
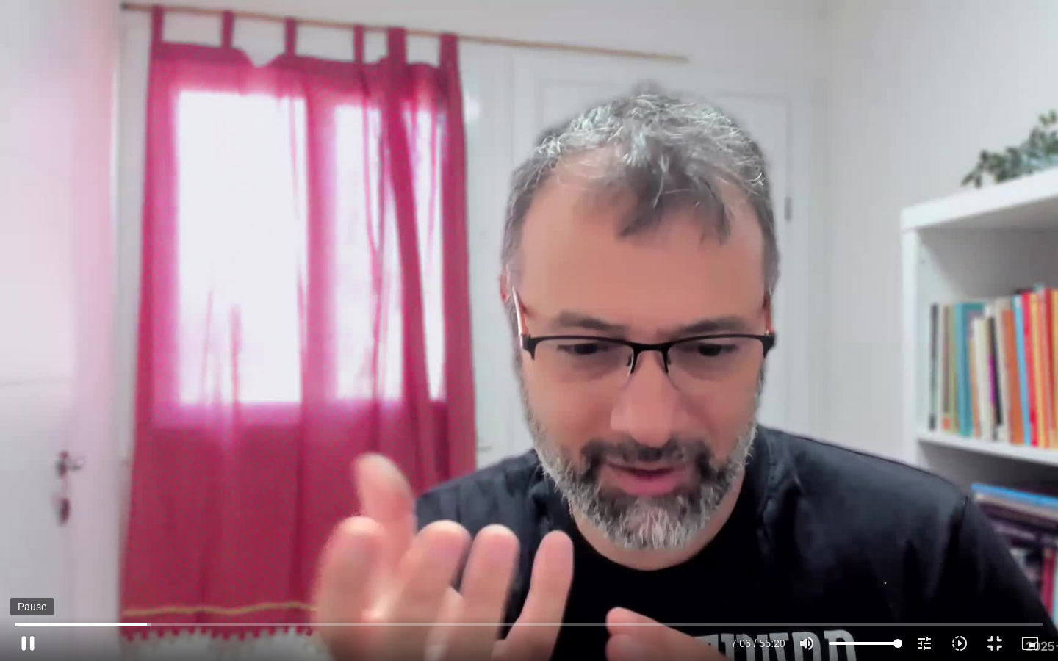
click at [23, 641] on button "pause" at bounding box center [27, 643] width 35 height 35
click at [26, 642] on button "play_arrow" at bounding box center [27, 643] width 35 height 35
click at [26, 640] on button "pause" at bounding box center [27, 643] width 35 height 35
click at [29, 643] on button "play_arrow" at bounding box center [27, 643] width 35 height 35
type input "589.220597"
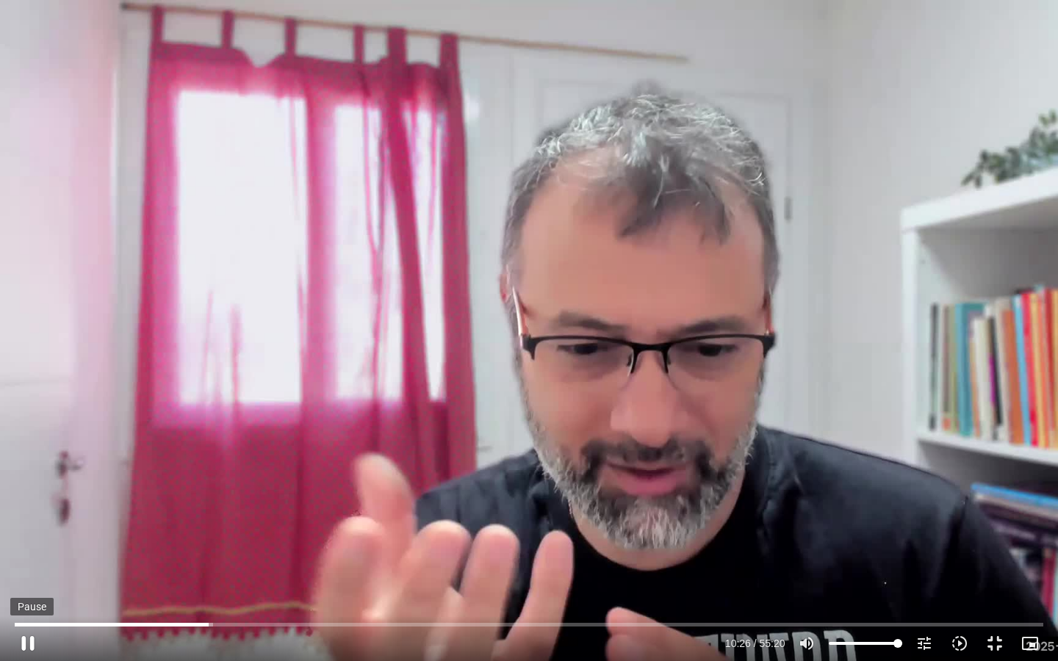
click at [29, 643] on button "pause" at bounding box center [27, 643] width 35 height 35
click at [30, 645] on button "play_arrow" at bounding box center [27, 643] width 35 height 35
click at [28, 644] on button "pause" at bounding box center [27, 643] width 35 height 35
click at [28, 644] on button "play_arrow" at bounding box center [27, 643] width 35 height 35
click at [32, 643] on button "pause" at bounding box center [27, 643] width 35 height 35
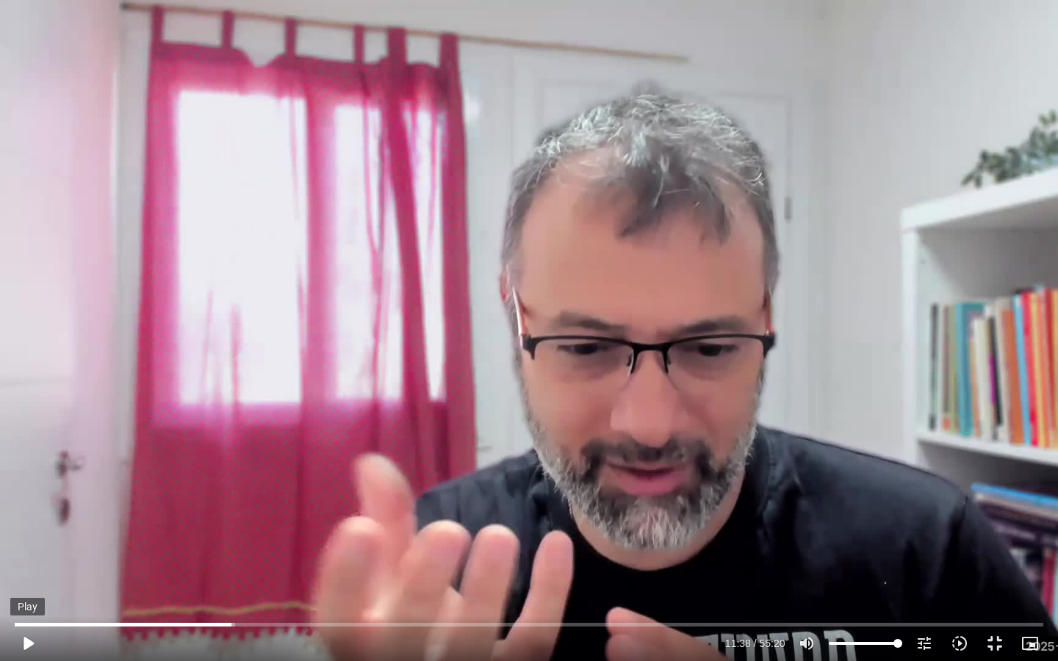
click at [29, 645] on button "play_arrow" at bounding box center [27, 643] width 35 height 35
click at [27, 640] on button "pause" at bounding box center [27, 643] width 35 height 35
click at [29, 644] on button "play_arrow" at bounding box center [27, 643] width 35 height 35
click at [26, 645] on button "pause" at bounding box center [27, 643] width 35 height 35
click at [31, 645] on button "play_arrow" at bounding box center [27, 643] width 35 height 35
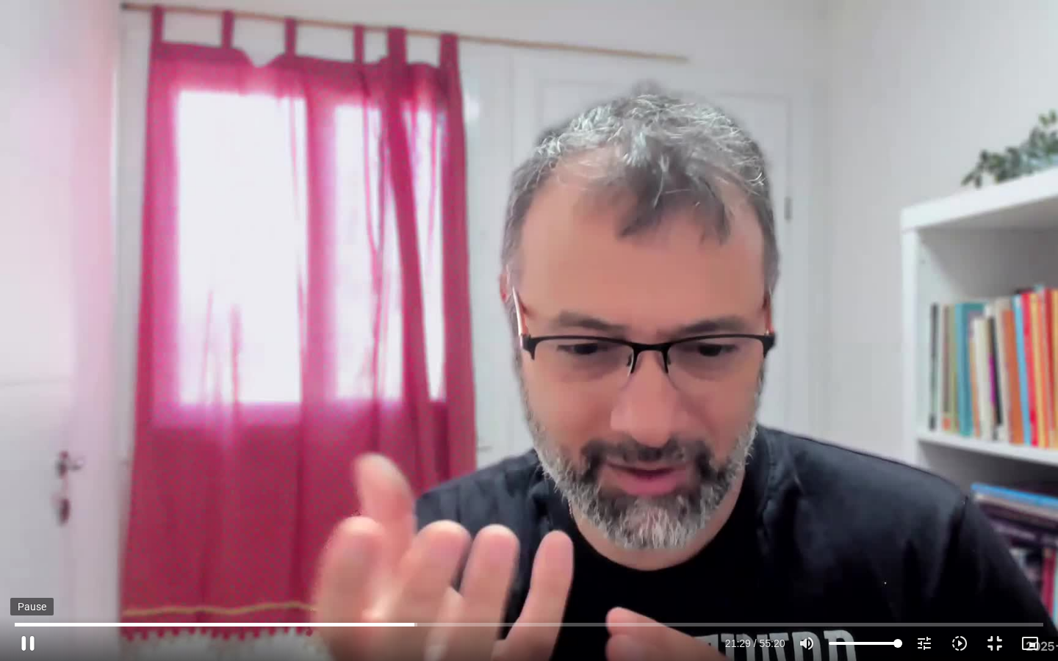
click at [29, 638] on button "pause" at bounding box center [27, 643] width 35 height 35
click at [28, 645] on button "play_arrow" at bounding box center [27, 643] width 35 height 35
click at [25, 642] on button "pause" at bounding box center [27, 643] width 35 height 35
click at [32, 642] on button "play_arrow" at bounding box center [27, 643] width 35 height 35
click at [30, 643] on button "pause" at bounding box center [27, 643] width 35 height 35
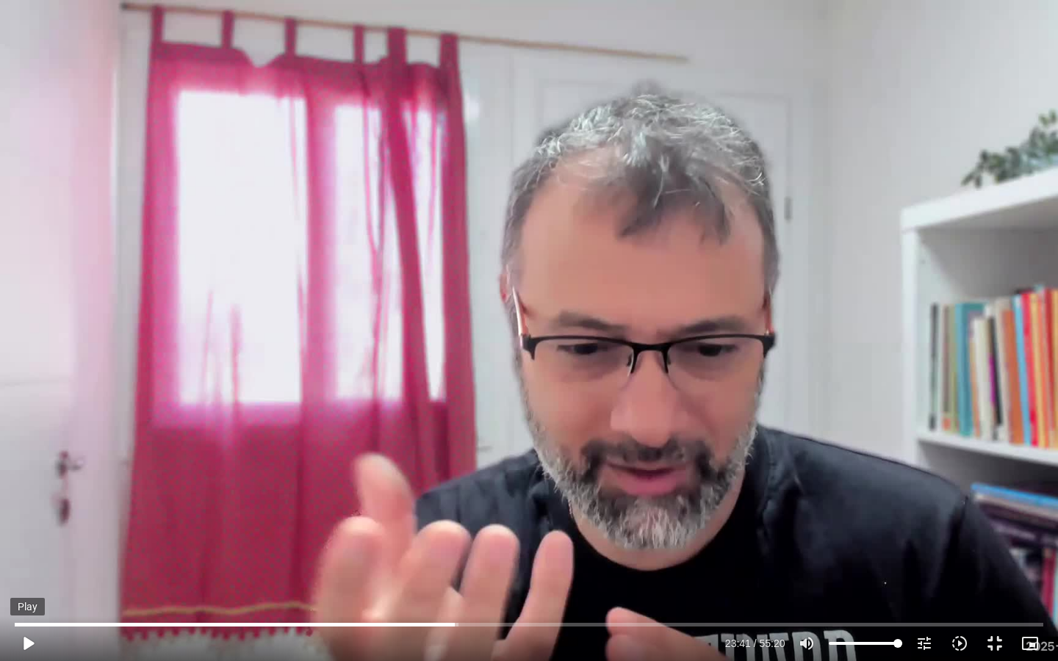
click at [28, 646] on button "play_arrow" at bounding box center [27, 643] width 35 height 35
click at [28, 645] on button "pause" at bounding box center [27, 643] width 35 height 35
click at [29, 646] on button "play_arrow" at bounding box center [27, 643] width 35 height 35
click at [29, 643] on button "pause" at bounding box center [27, 643] width 35 height 35
click at [29, 645] on button "play_arrow" at bounding box center [27, 643] width 35 height 35
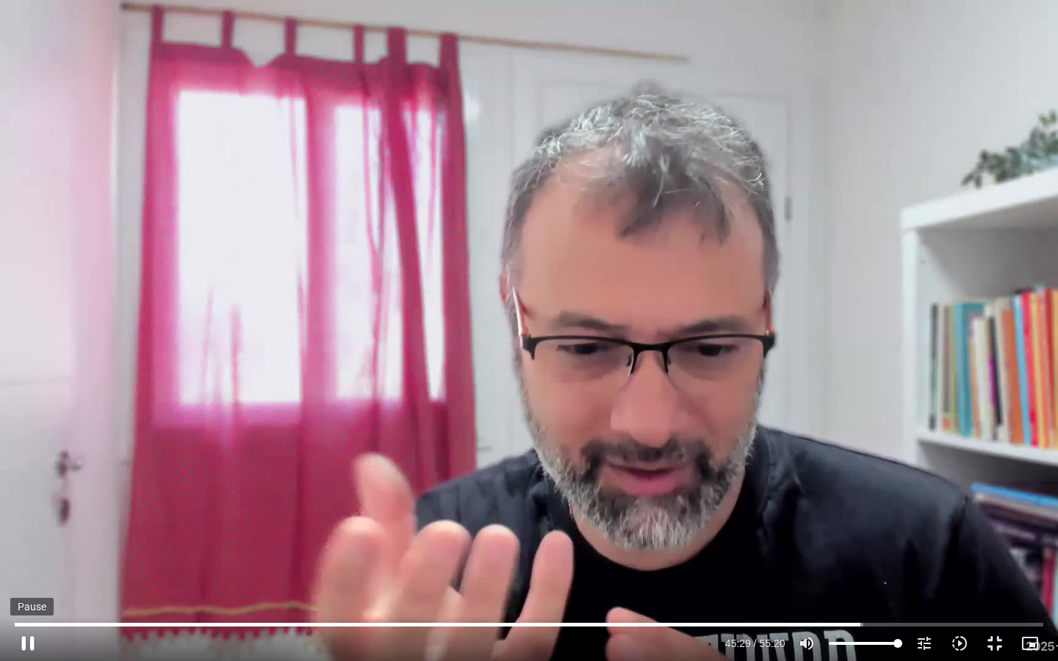
click at [27, 647] on button "pause" at bounding box center [27, 643] width 35 height 35
click at [29, 642] on button "play_arrow" at bounding box center [27, 643] width 35 height 35
click at [26, 642] on button "pause" at bounding box center [27, 643] width 35 height 35
click at [29, 643] on button "play_arrow" at bounding box center [27, 643] width 35 height 35
click at [27, 640] on button "pause" at bounding box center [27, 643] width 35 height 35
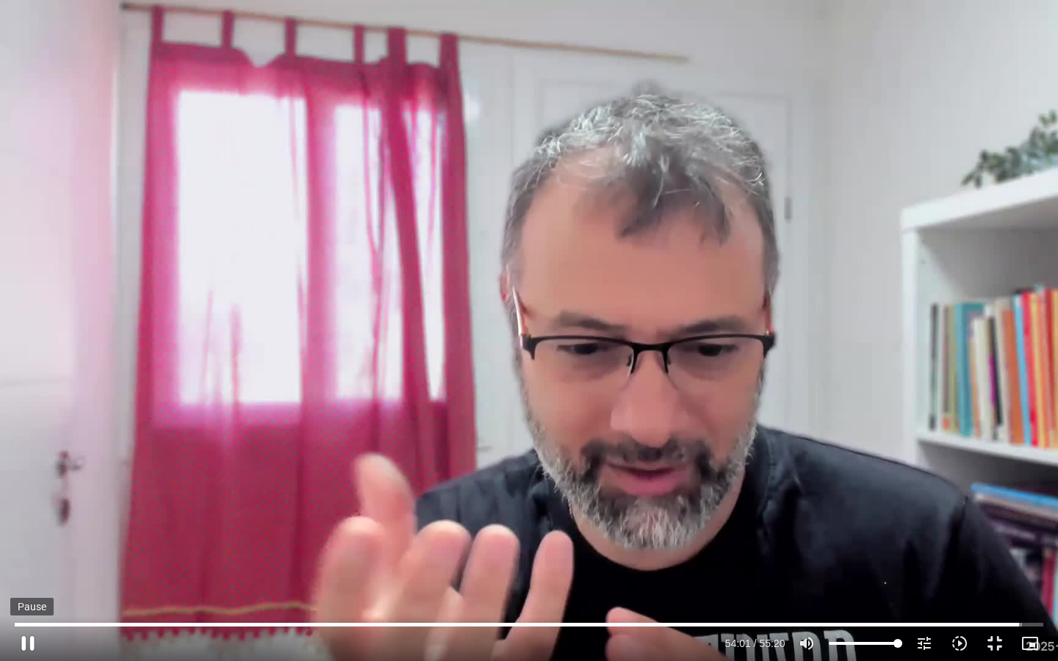
type input "3241.886521"
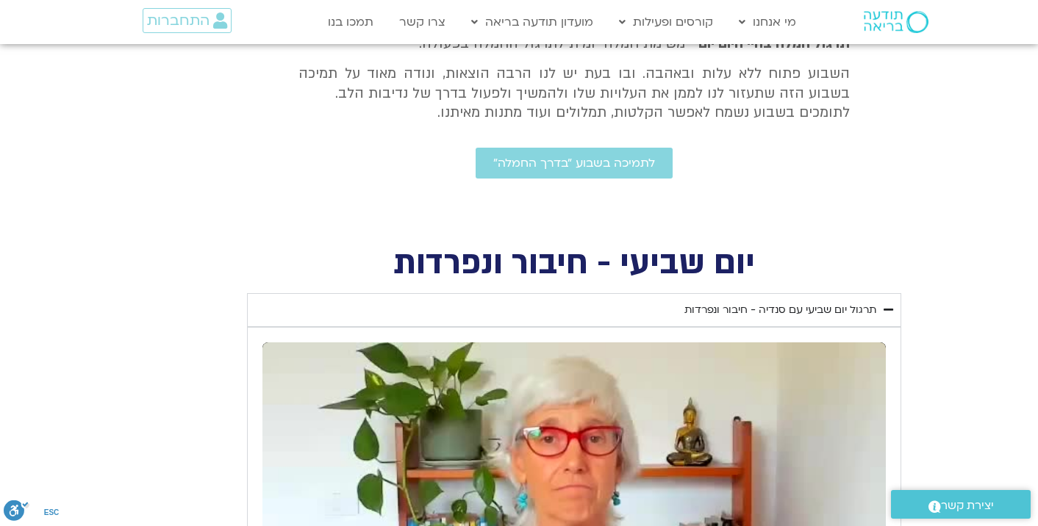
scroll to position [441, 0]
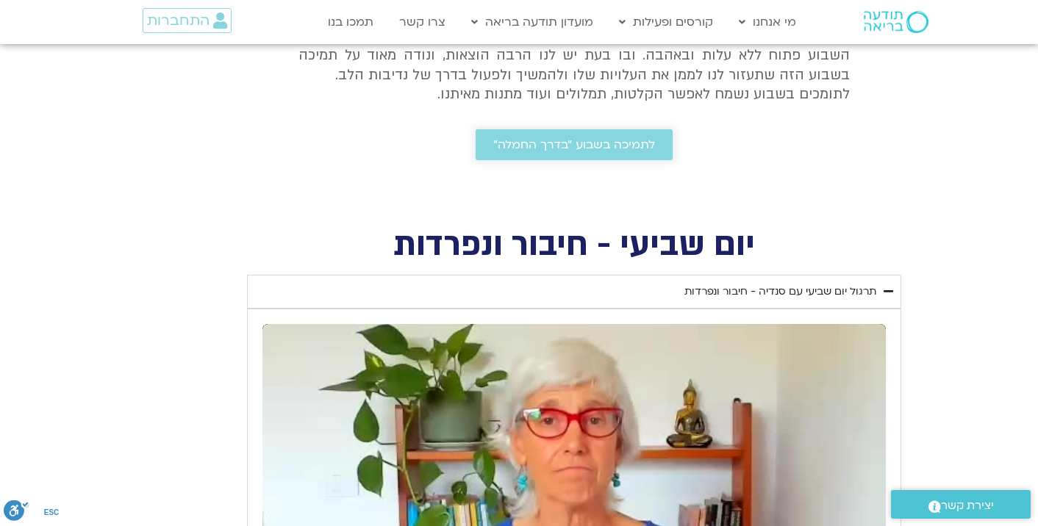
click at [574, 141] on span "לתמיכה בשבוע ״בדרך החמלה״" at bounding box center [574, 144] width 162 height 13
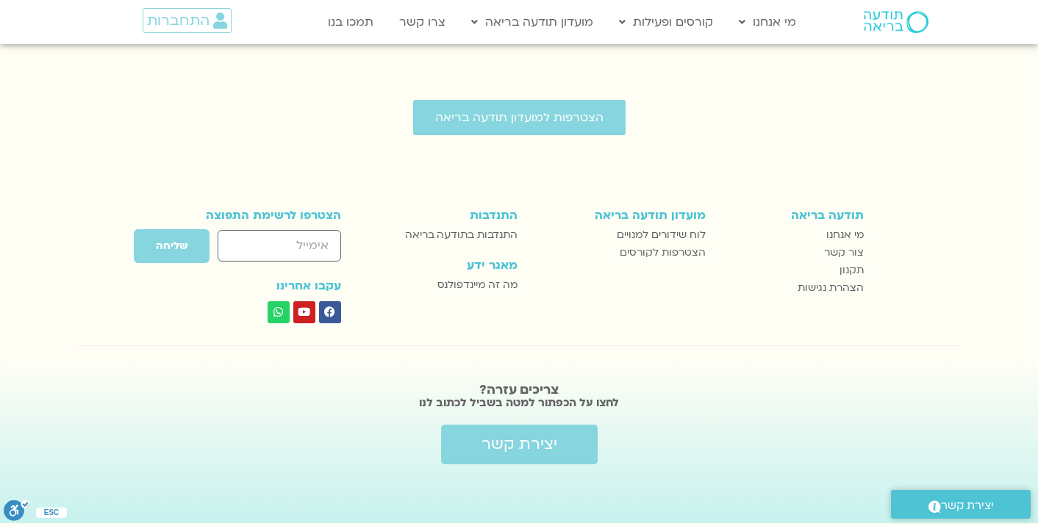
scroll to position [603, 0]
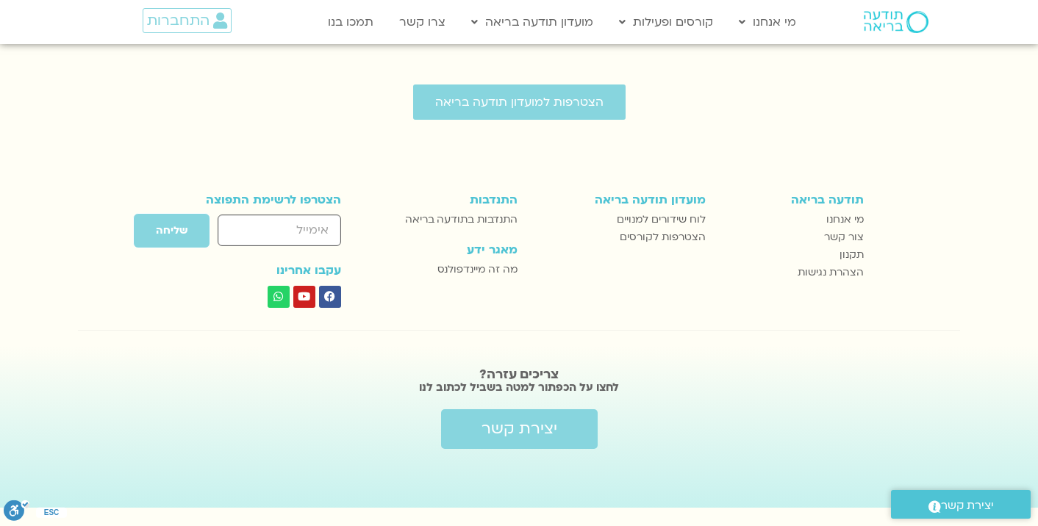
click at [320, 228] on input "email" at bounding box center [279, 231] width 123 height 32
type input "gilisali@gmail.com"
click at [187, 237] on button "שליחה" at bounding box center [171, 230] width 77 height 35
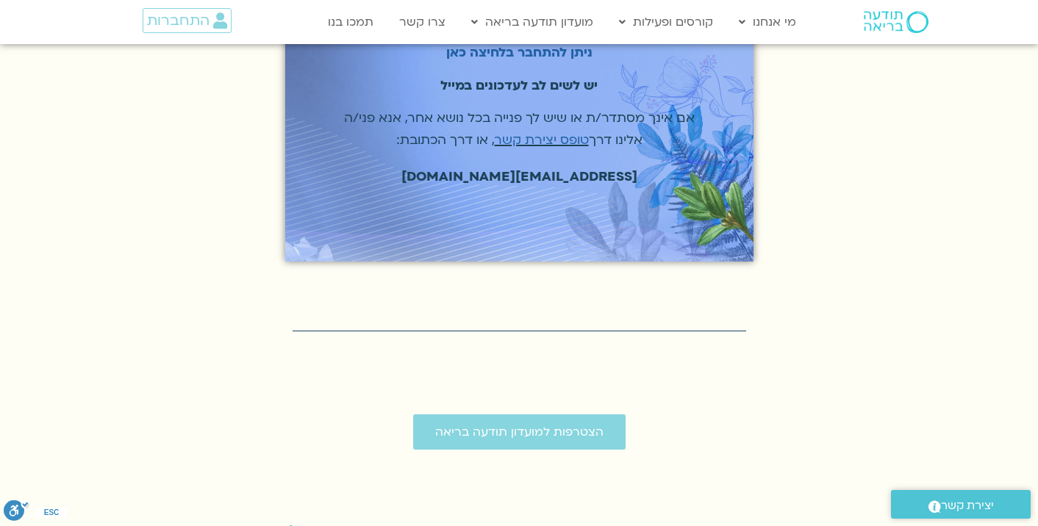
scroll to position [245, 0]
